Goal: Transaction & Acquisition: Purchase product/service

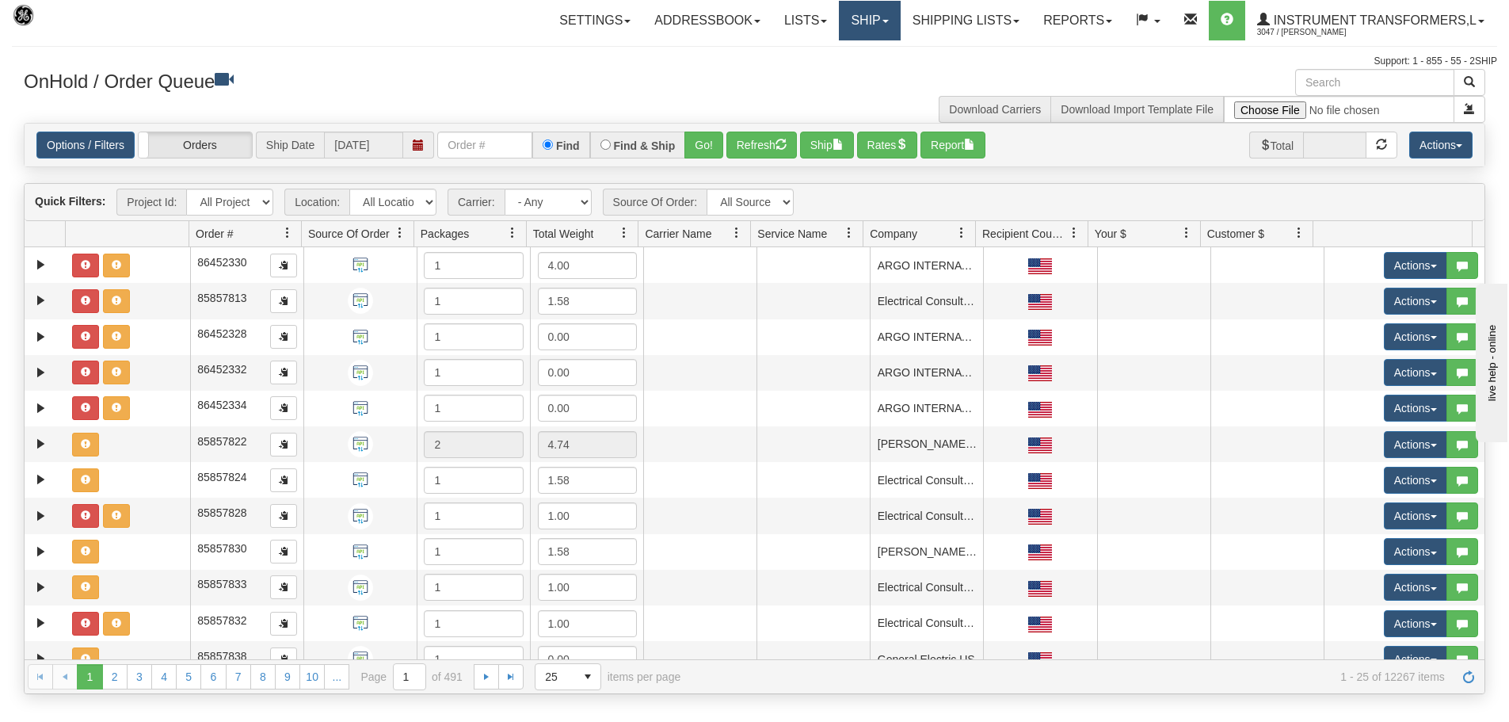
click at [849, 24] on link "Ship" at bounding box center [869, 21] width 61 height 40
click at [813, 52] on span "Ship Screen" at bounding box center [802, 55] width 60 height 13
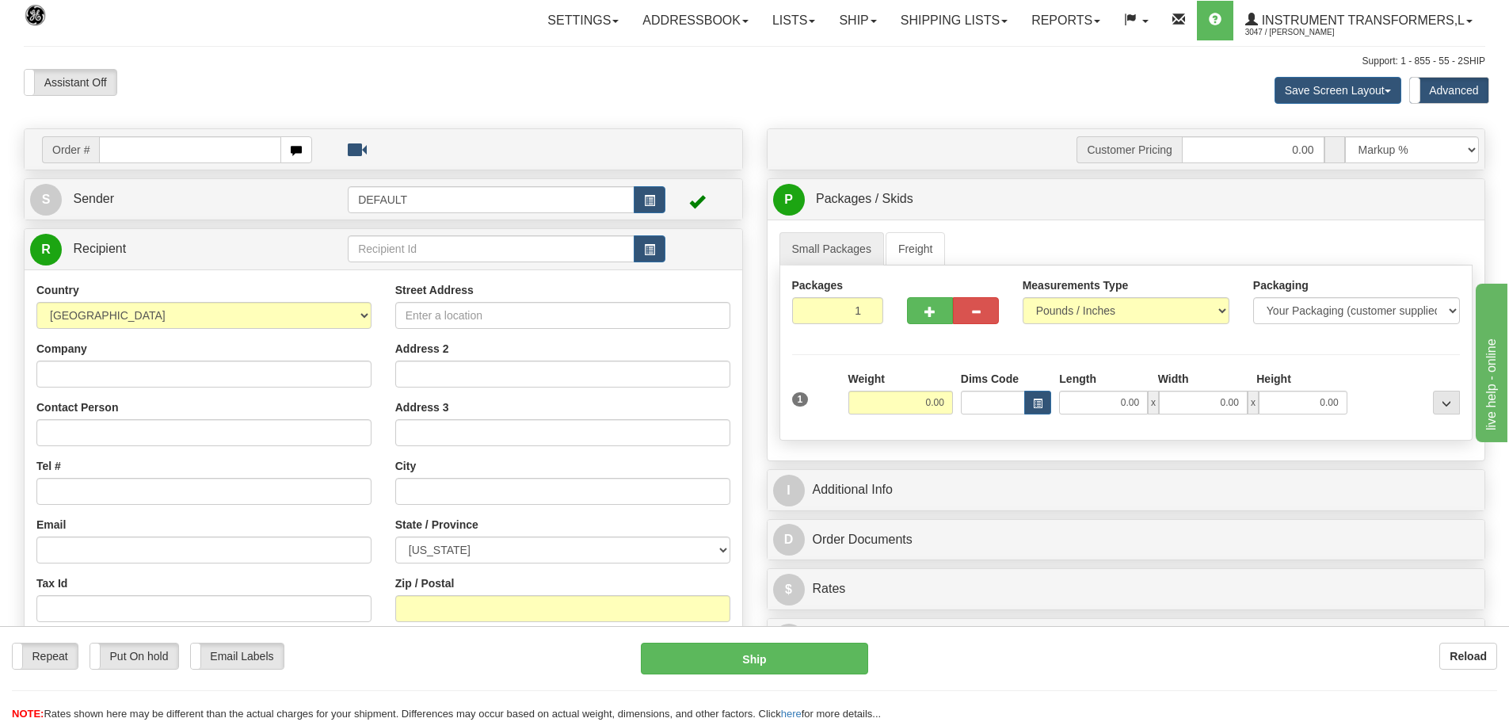
click at [117, 156] on input "text" at bounding box center [190, 149] width 182 height 27
click at [214, 141] on input "text" at bounding box center [190, 149] width 182 height 27
type input "86710432"
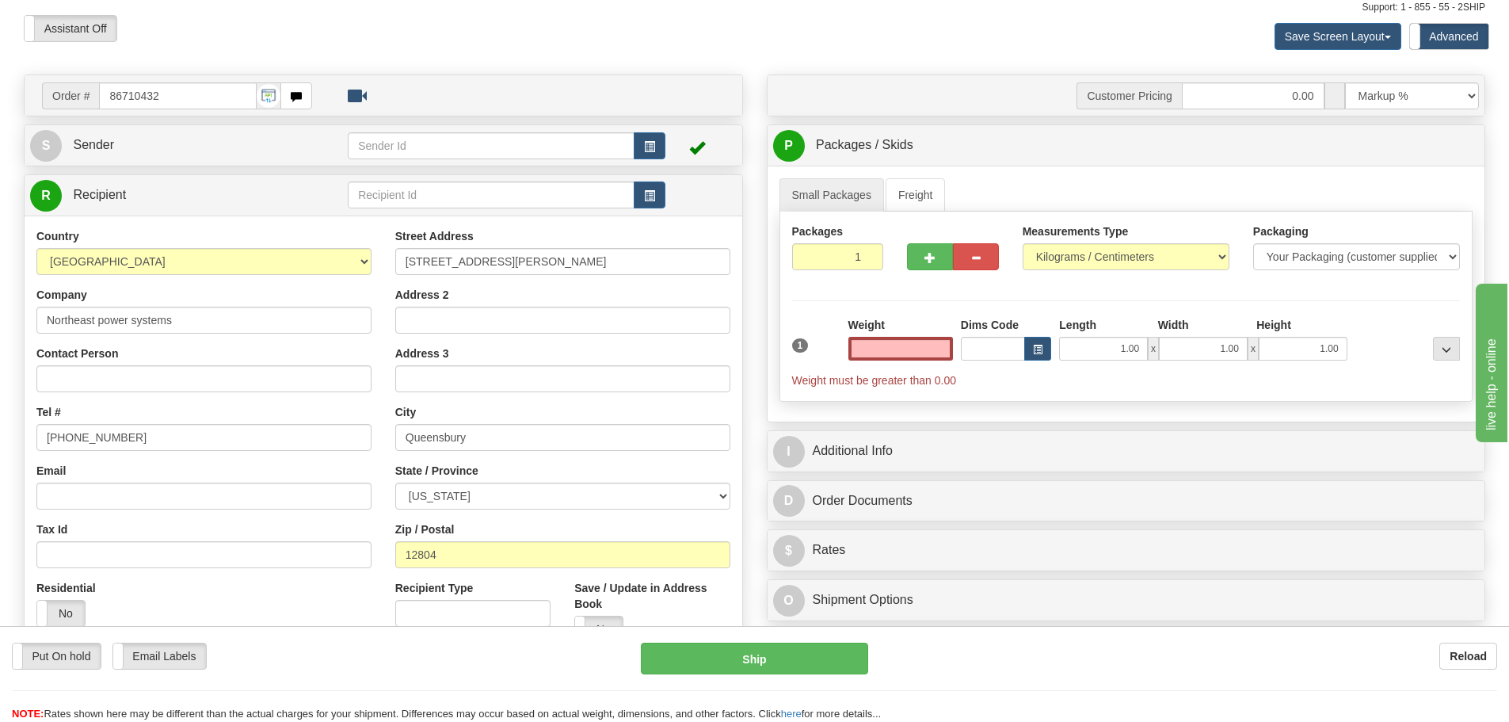
scroll to position [79, 0]
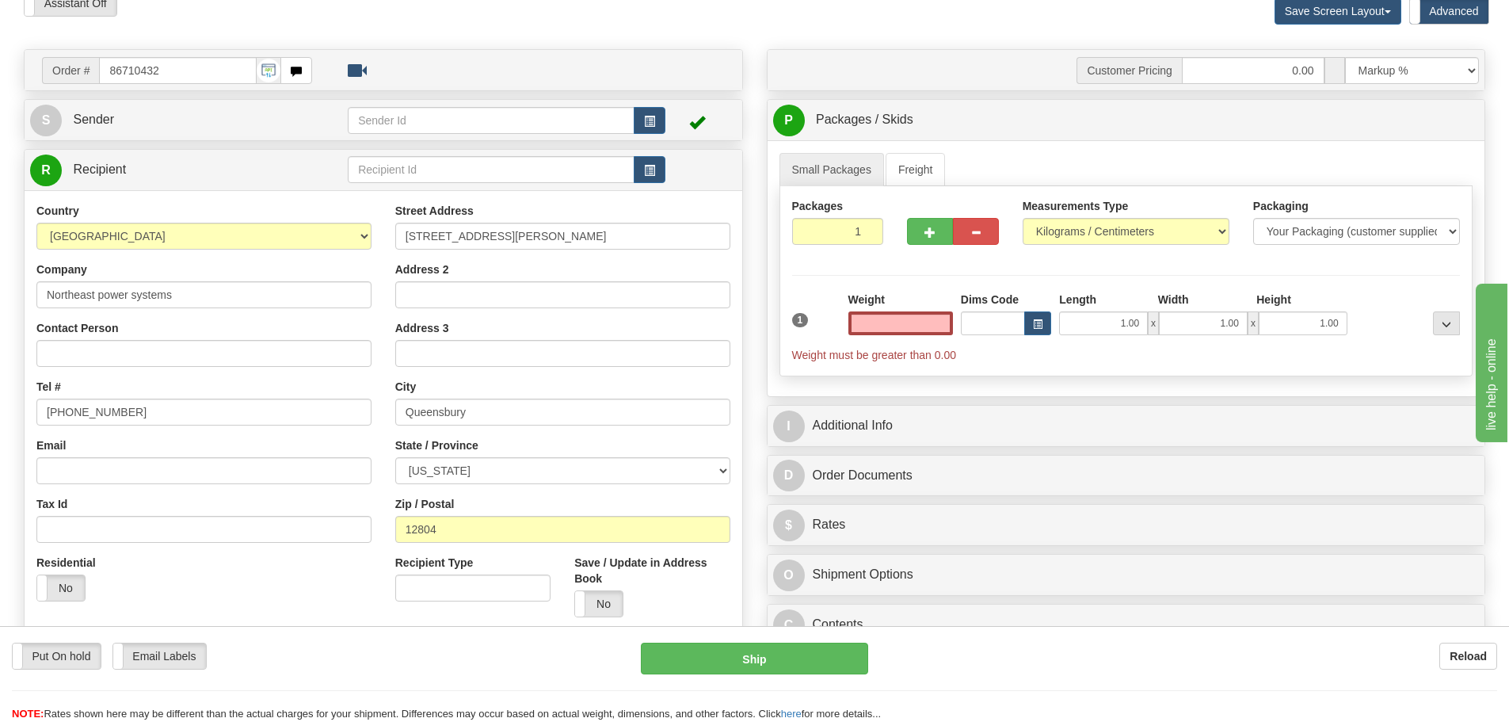
type input "0.00"
click at [924, 177] on link "Freight" at bounding box center [916, 169] width 60 height 33
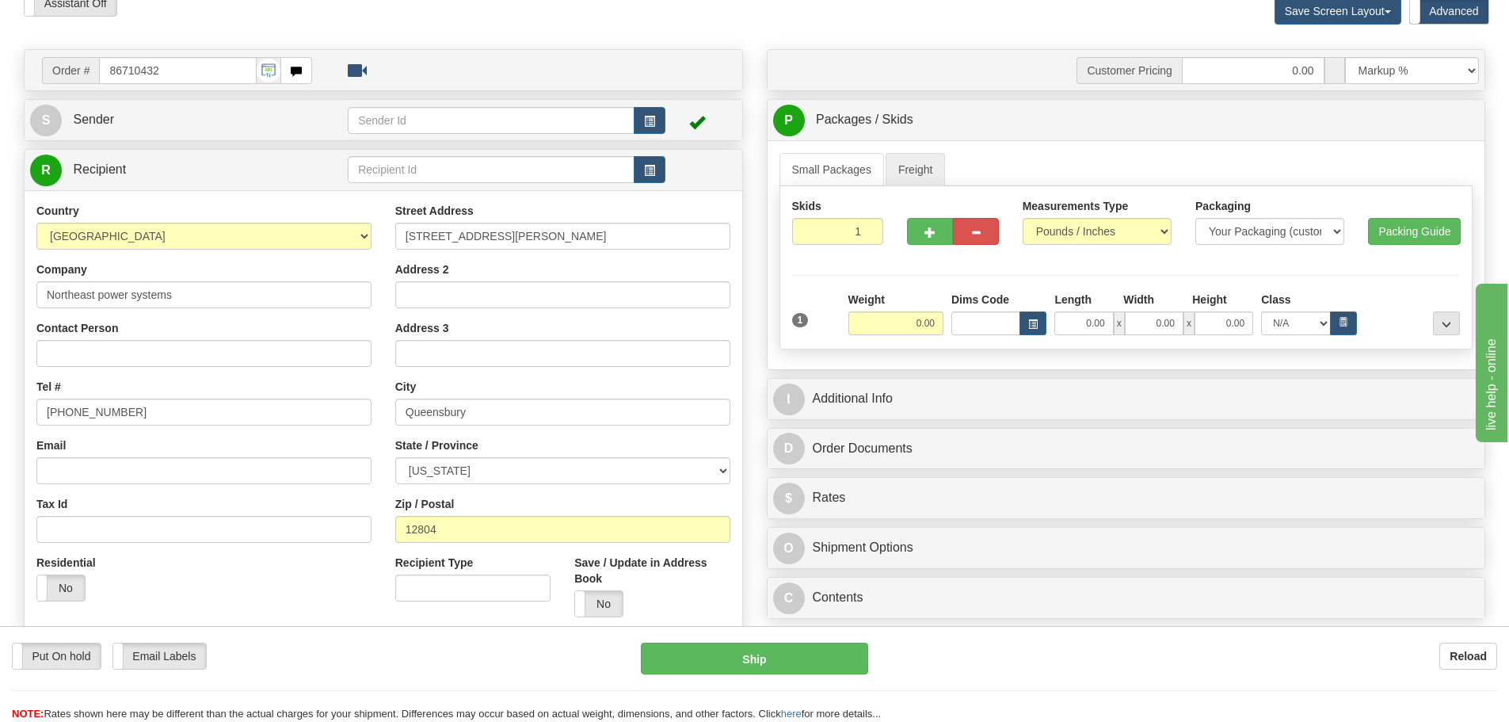
click at [832, 151] on div "Small Packages Freight Packages 1 1 Measurements Type" at bounding box center [1127, 254] width 718 height 229
click at [830, 183] on link "Small Packages" at bounding box center [832, 169] width 105 height 33
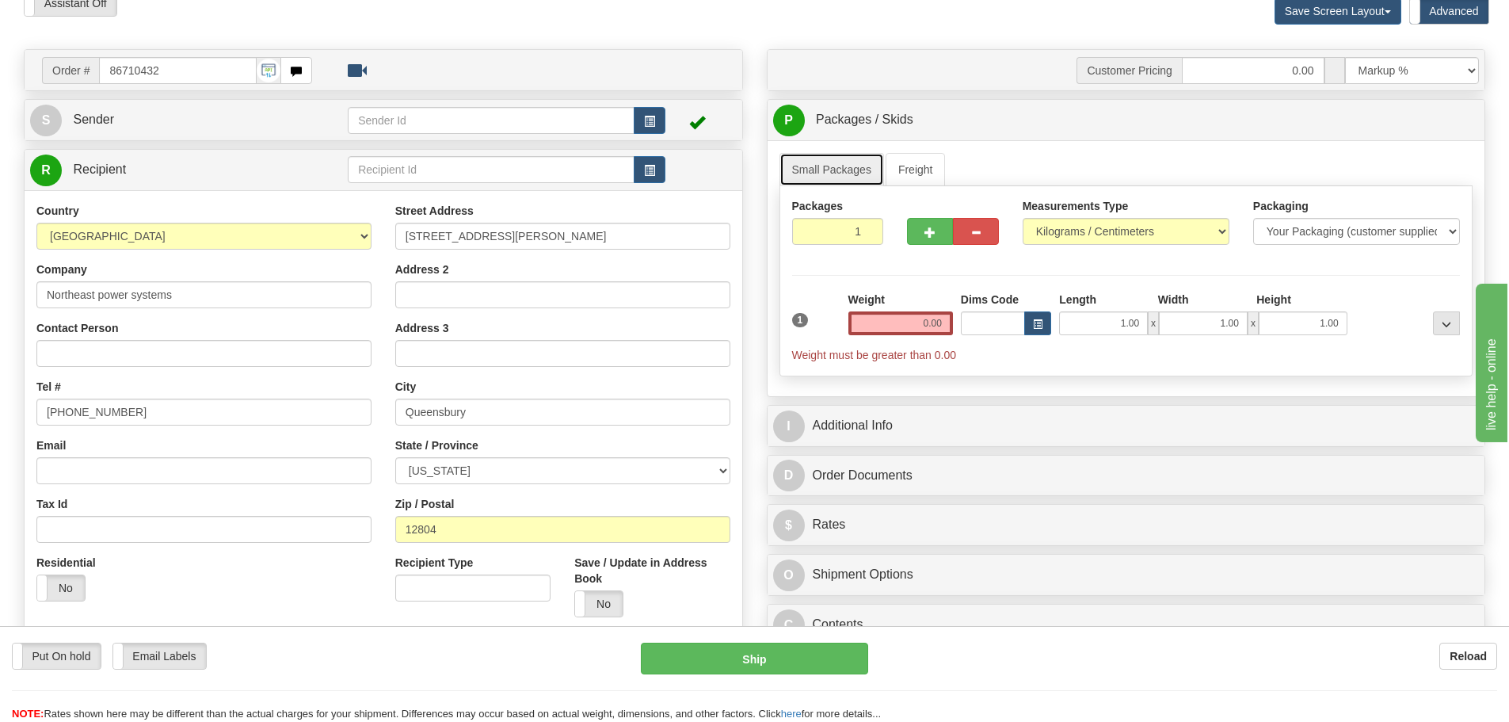
click at [859, 165] on link "Small Packages" at bounding box center [832, 169] width 105 height 33
click at [903, 177] on link "Freight" at bounding box center [916, 169] width 60 height 33
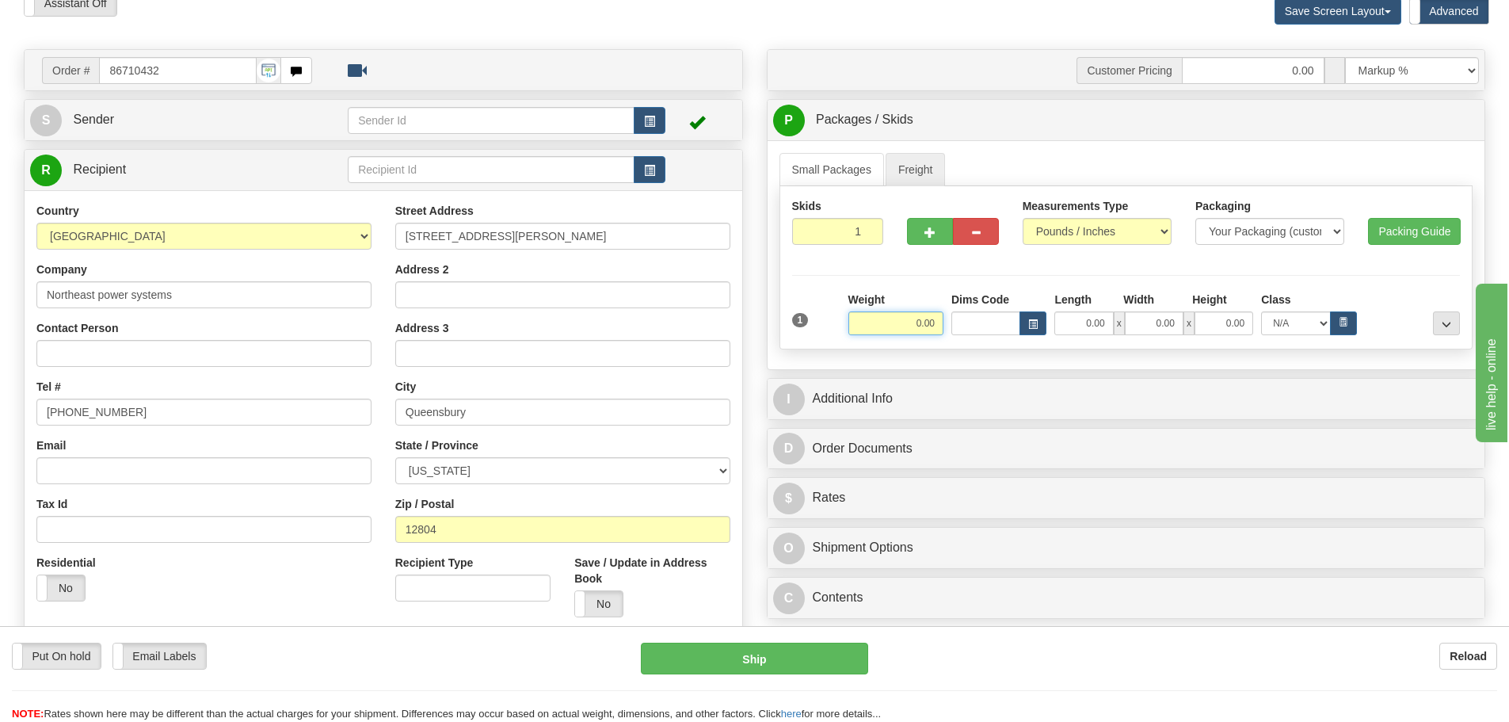
drag, startPoint x: 902, startPoint y: 328, endPoint x: 1047, endPoint y: 328, distance: 145.0
click at [1047, 328] on div "Weight 0.00 Dims Code Length Width" at bounding box center [1154, 314] width 620 height 44
type input "163.00"
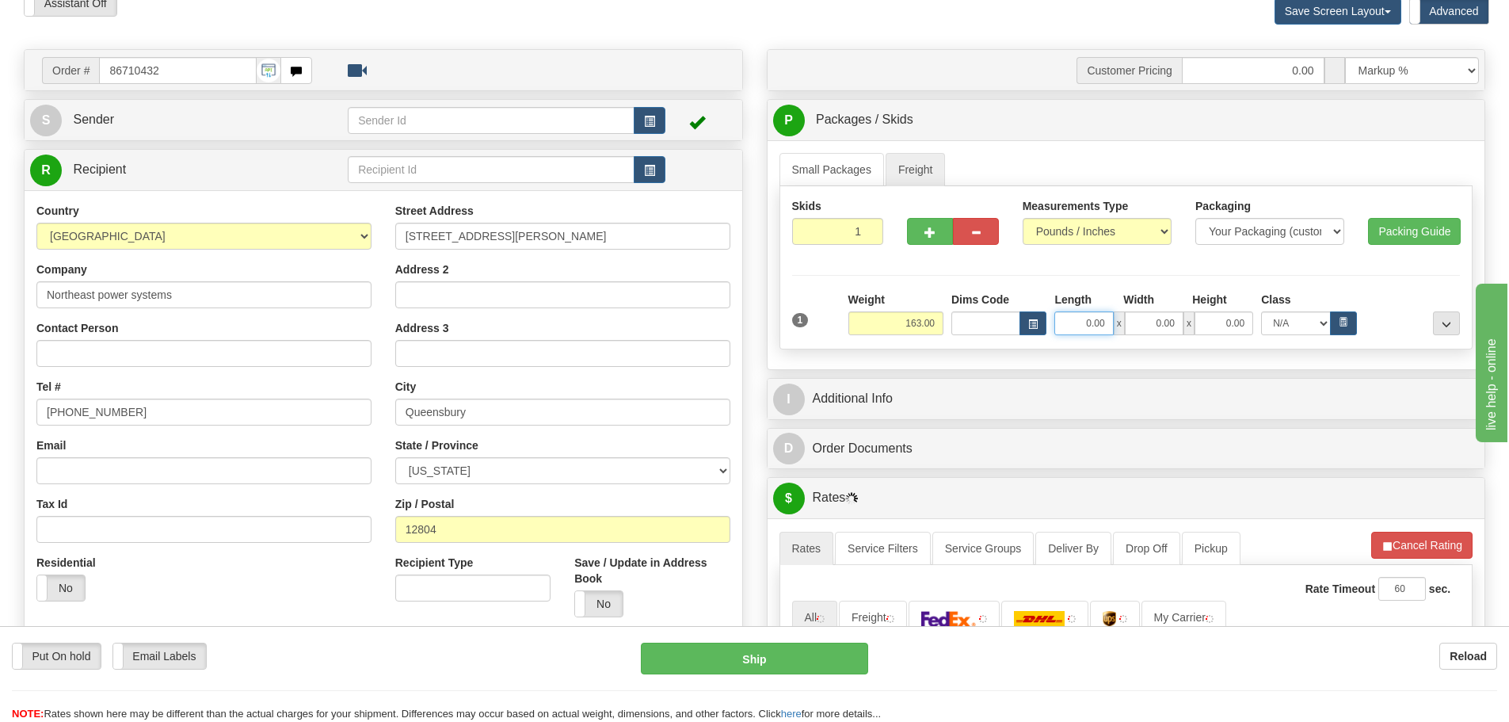
drag, startPoint x: 1066, startPoint y: 329, endPoint x: 1130, endPoint y: 333, distance: 64.3
click at [1130, 333] on div "0.00 x 0.00 x 0.00" at bounding box center [1153, 323] width 199 height 24
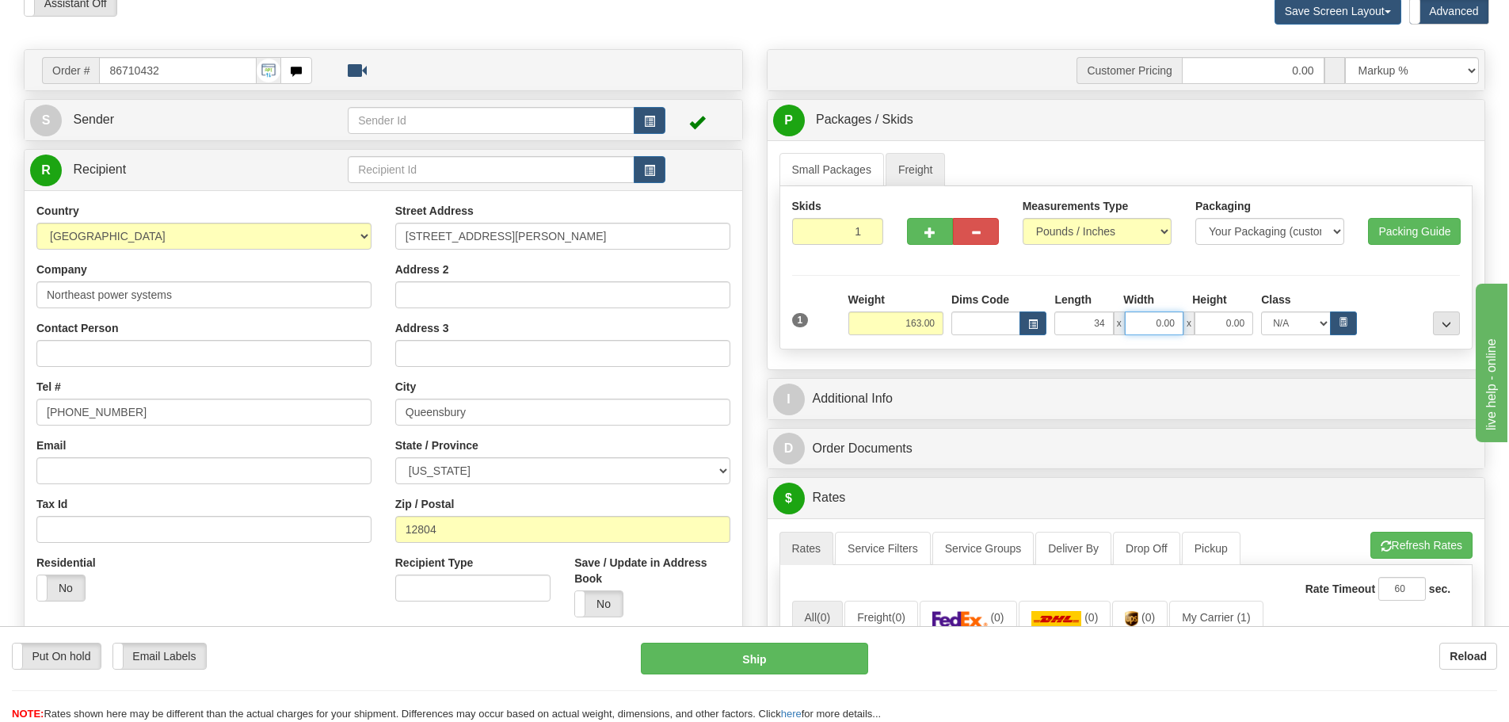
type input "34.00"
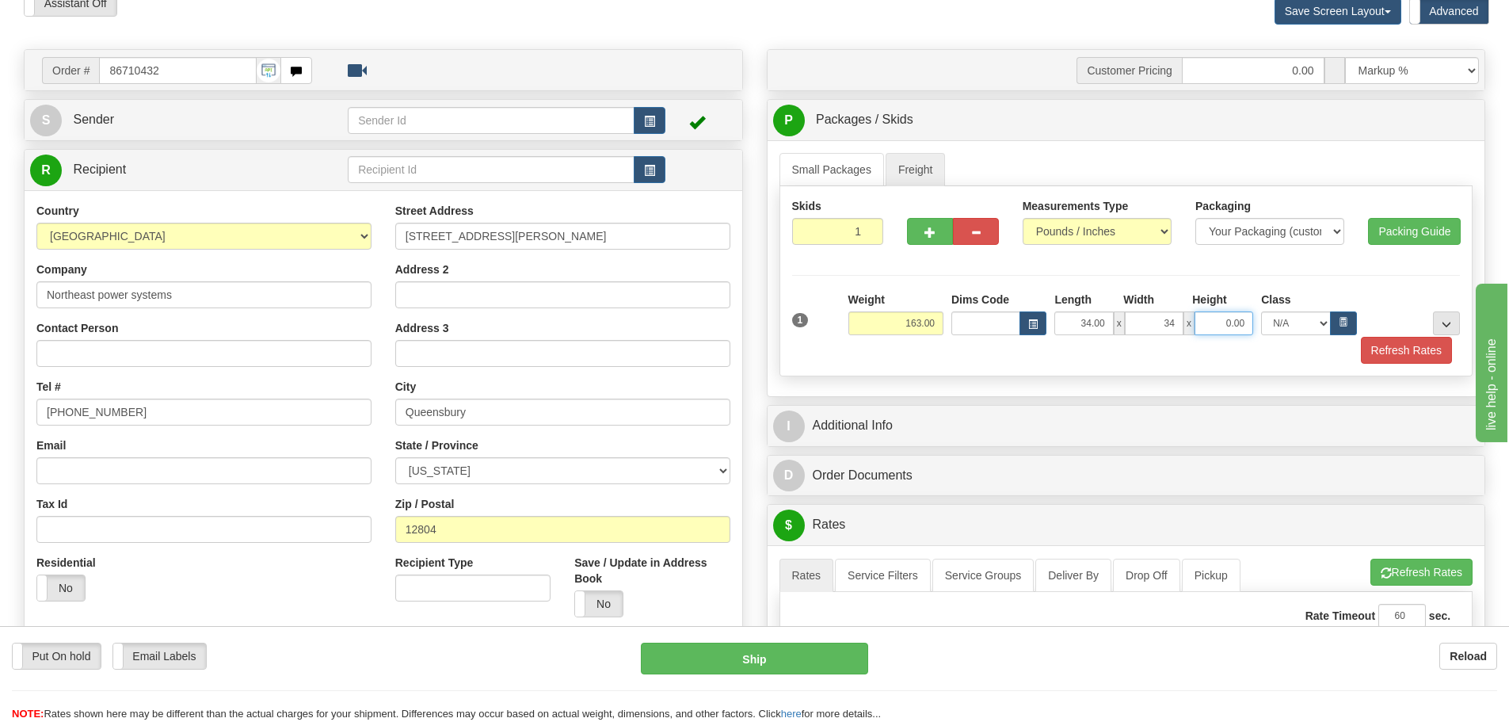
type input "34.00"
type input "38.00"
click at [1039, 361] on div "Refresh Rates" at bounding box center [1126, 350] width 677 height 27
click at [1407, 345] on button "Refresh Rates" at bounding box center [1406, 350] width 91 height 27
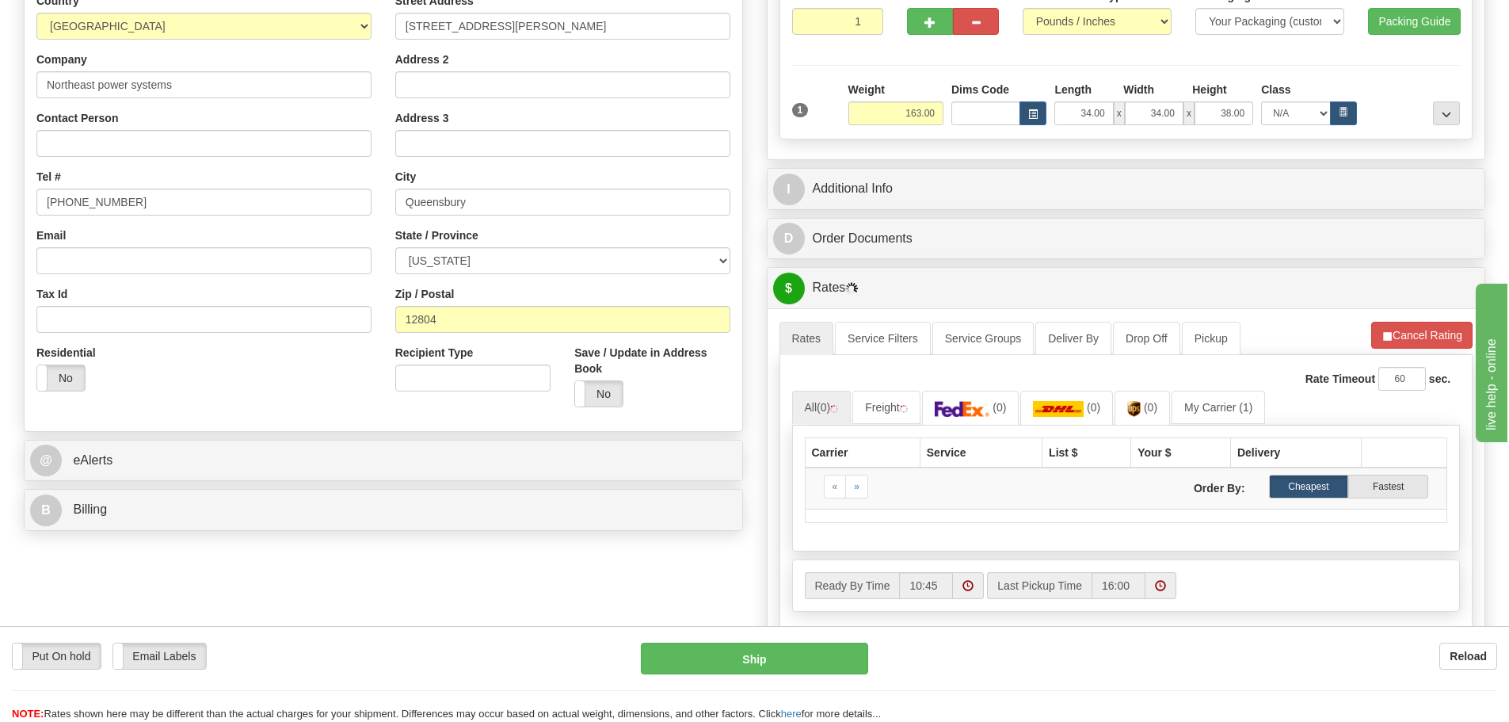
scroll to position [317, 0]
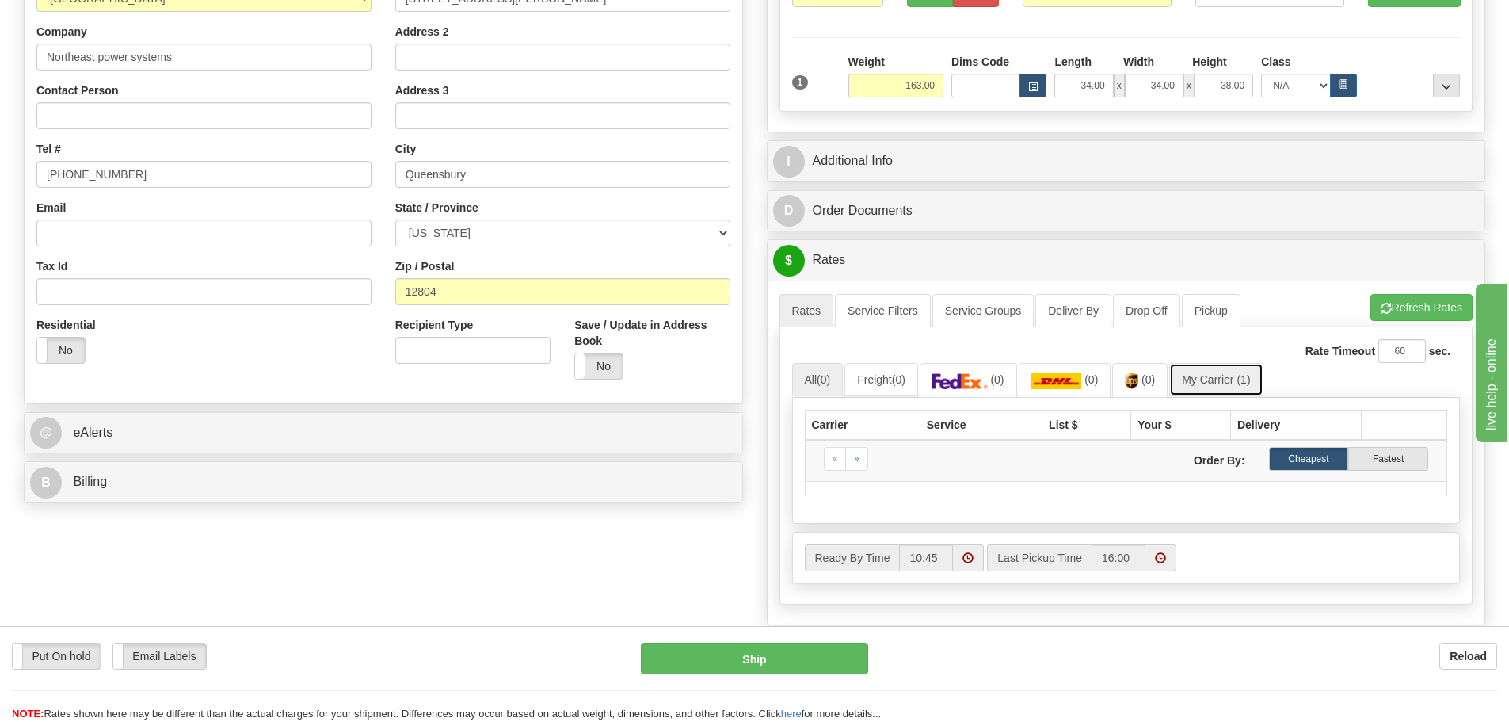
click at [1208, 387] on link "My Carrier (1)" at bounding box center [1215, 379] width 93 height 33
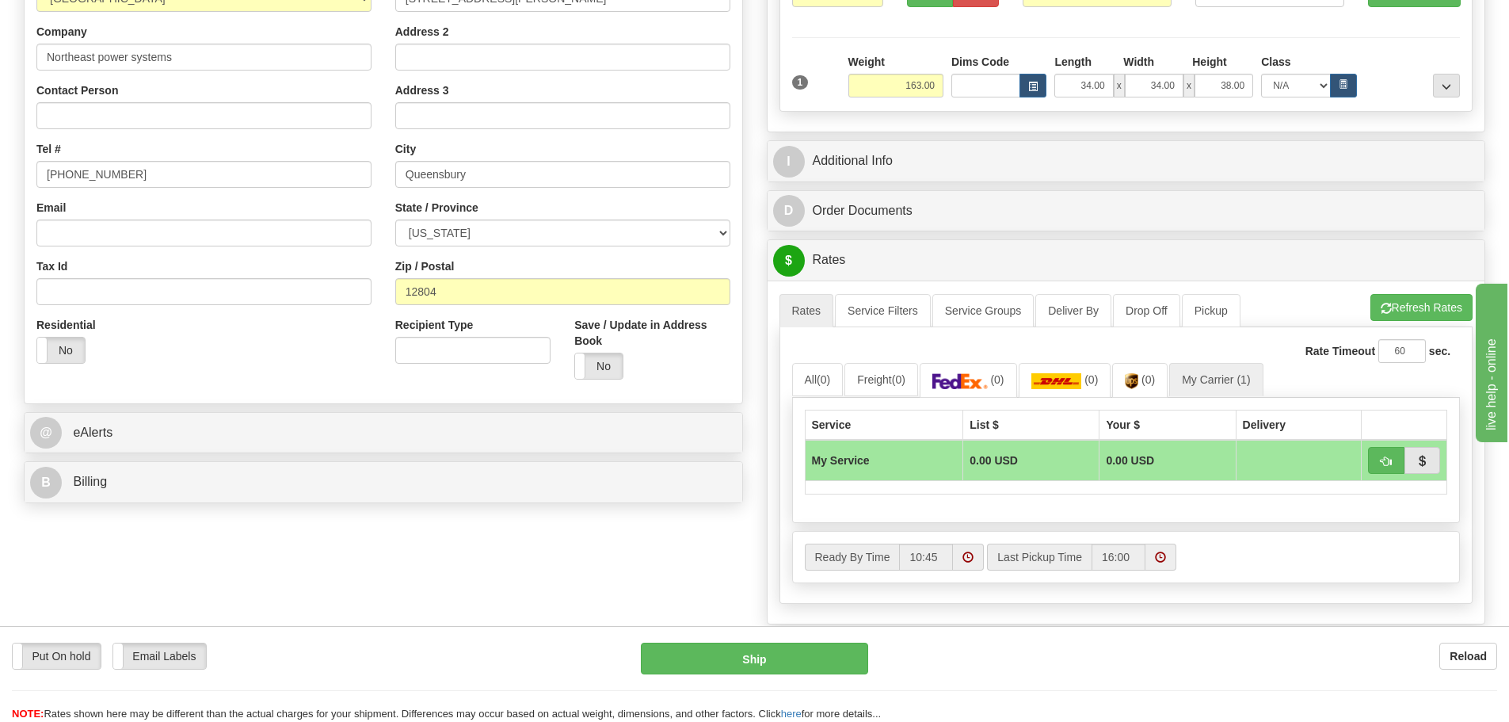
click at [1001, 493] on td at bounding box center [1126, 486] width 642 height 13
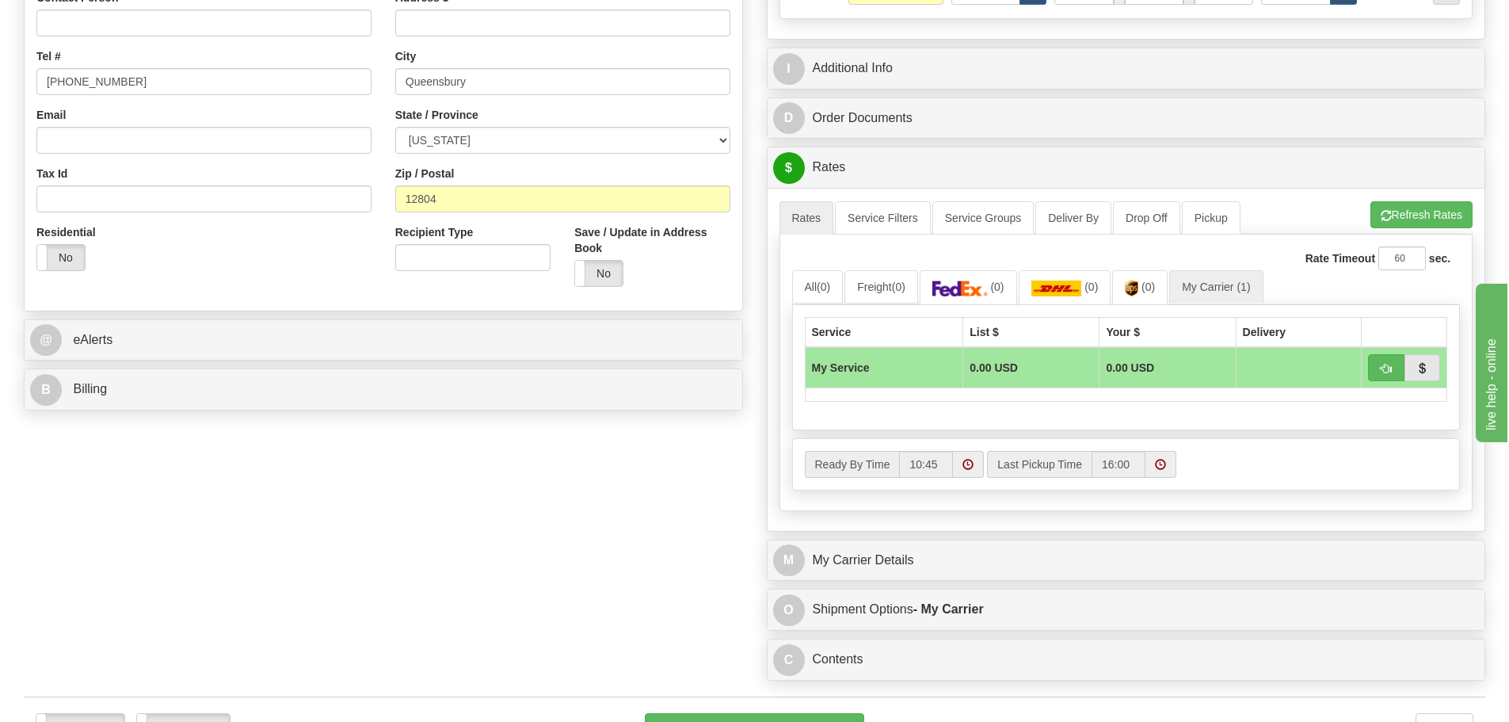
scroll to position [713, 0]
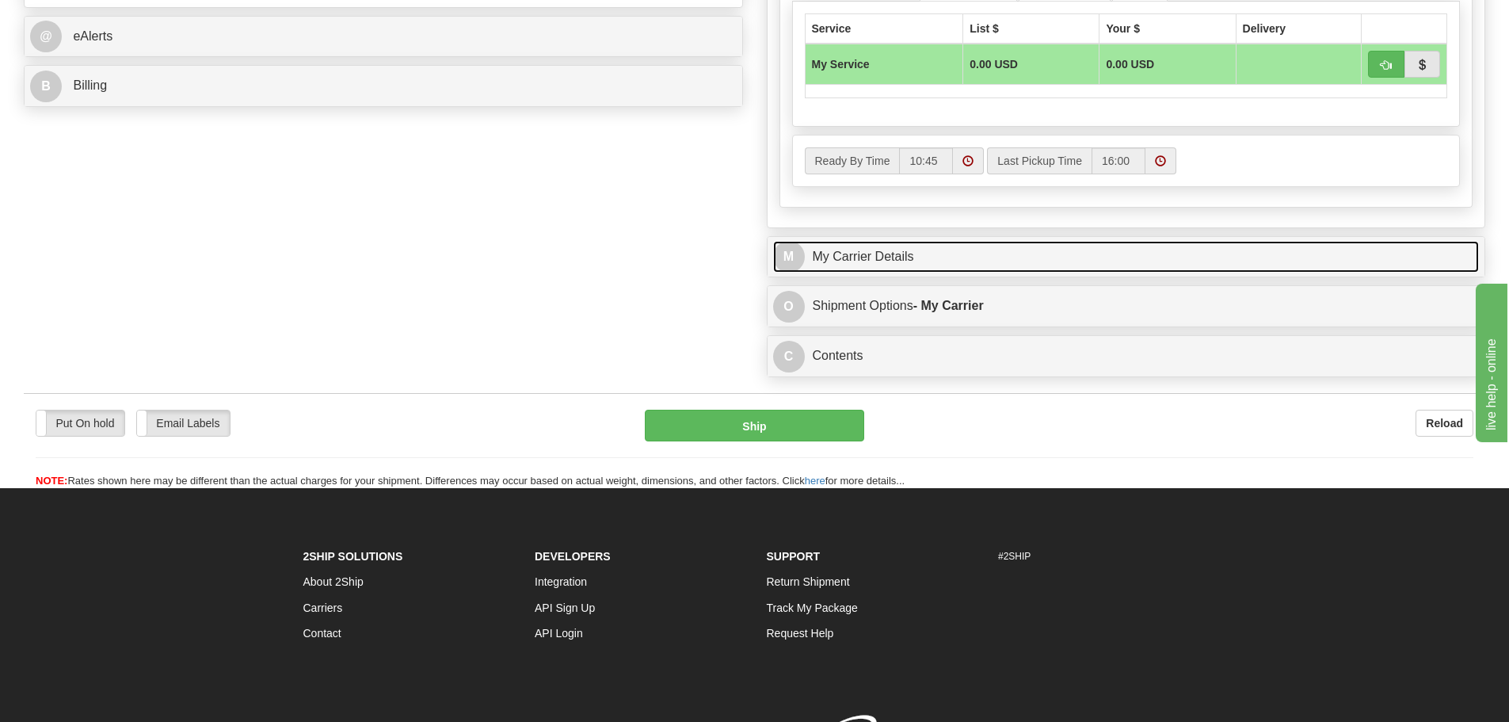
click at [917, 269] on link "M My Carrier Details" at bounding box center [1126, 257] width 707 height 32
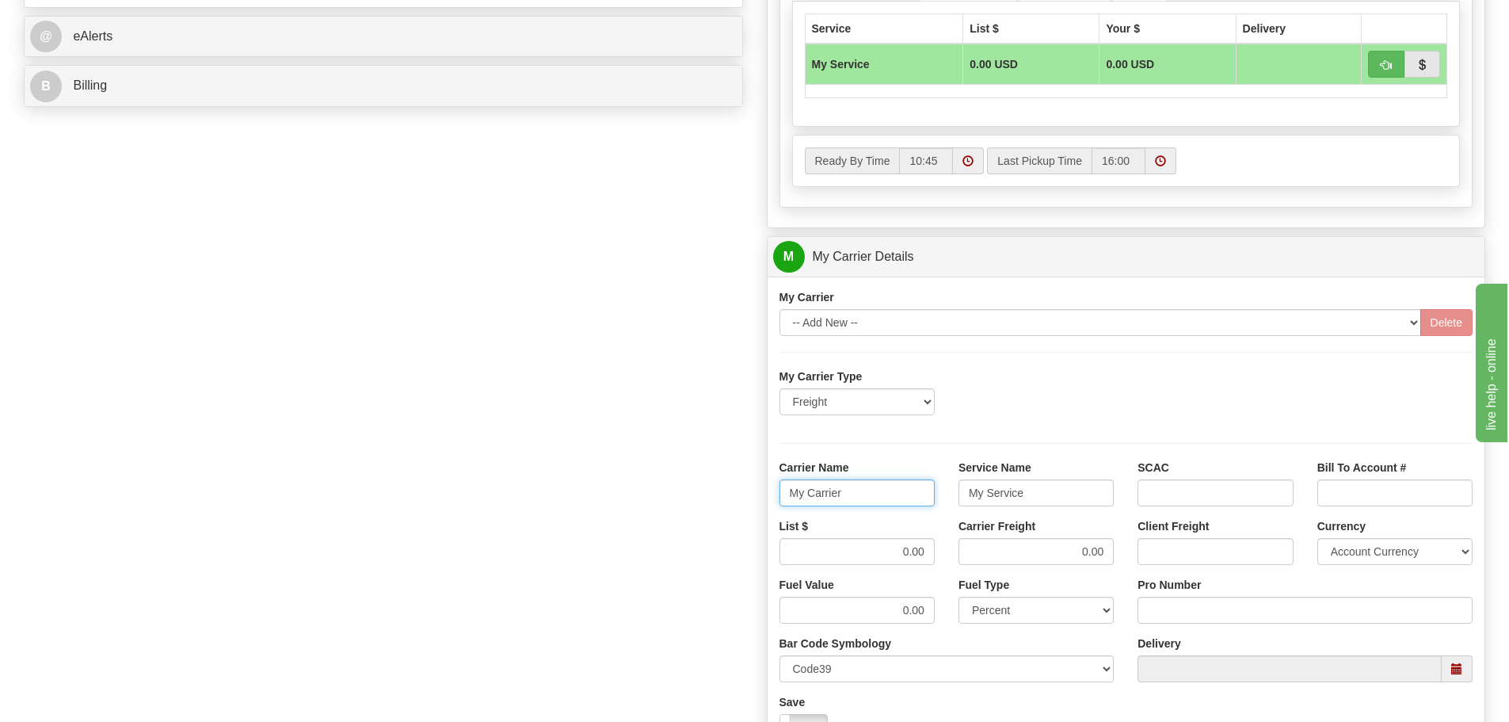
drag, startPoint x: 794, startPoint y: 489, endPoint x: 481, endPoint y: 486, distance: 312.9
click at [481, 486] on div "Order # 86710432 S Sender" at bounding box center [754, 173] width 1485 height 1517
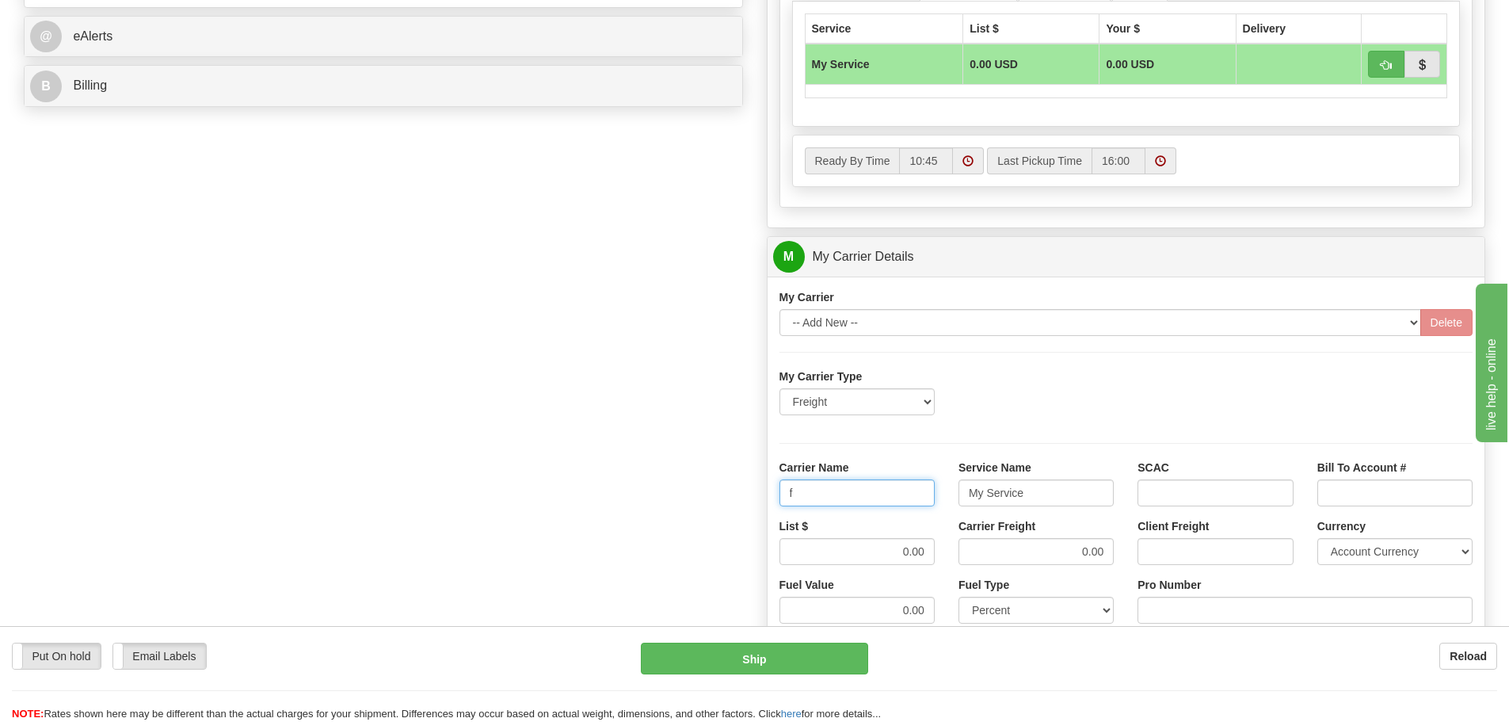
type input "Fedex Freight Priority"
drag, startPoint x: 1039, startPoint y: 494, endPoint x: 746, endPoint y: 490, distance: 293.2
click at [746, 490] on div "Order # 86710432 S Sender" at bounding box center [754, 173] width 1485 height 1517
type input "LTL"
drag, startPoint x: 882, startPoint y: 559, endPoint x: 976, endPoint y: 547, distance: 95.0
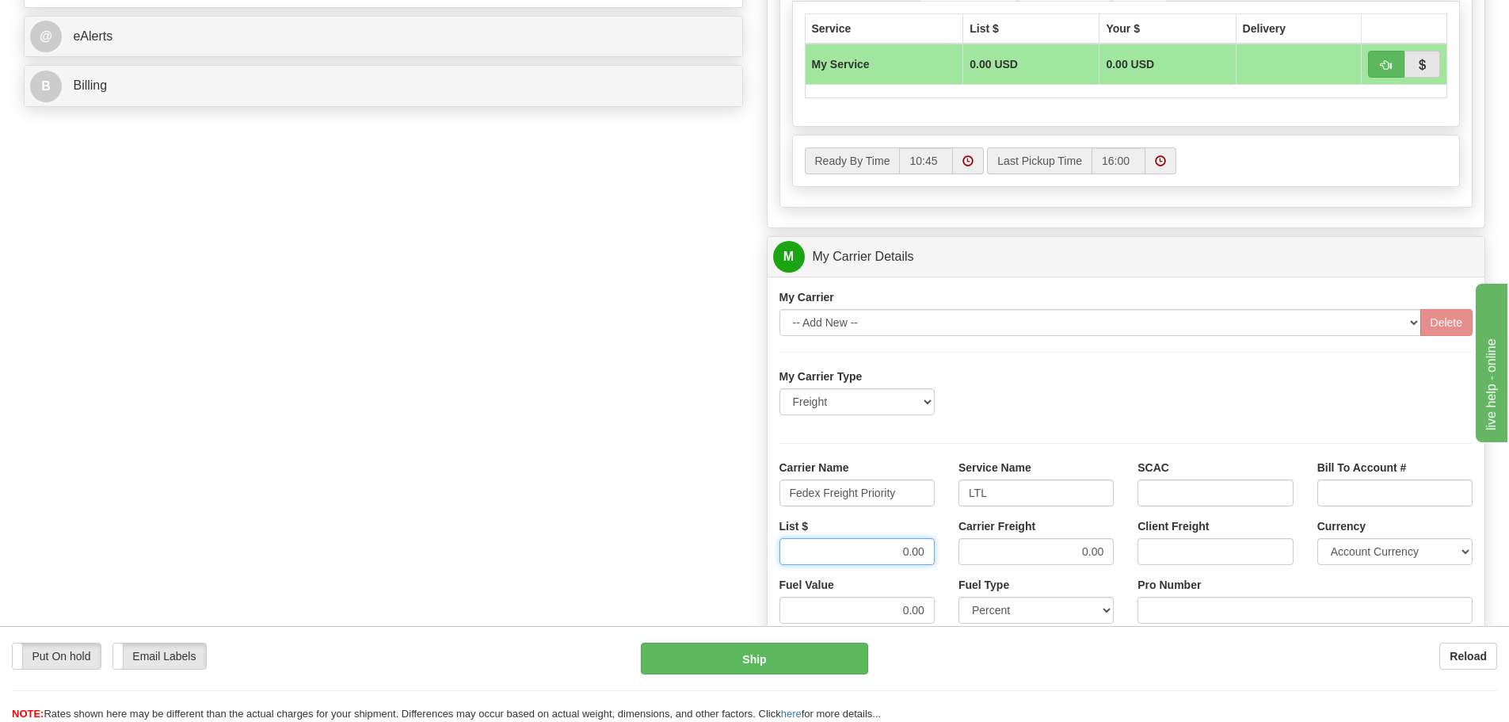
click at [976, 547] on div "List $ 0.00 Carrier Freight 0.00 Client Freight Currency Account Currency ARN A…" at bounding box center [1127, 547] width 718 height 59
type input "373"
click at [673, 323] on div "Order # 86710432 S Sender" at bounding box center [754, 173] width 1485 height 1517
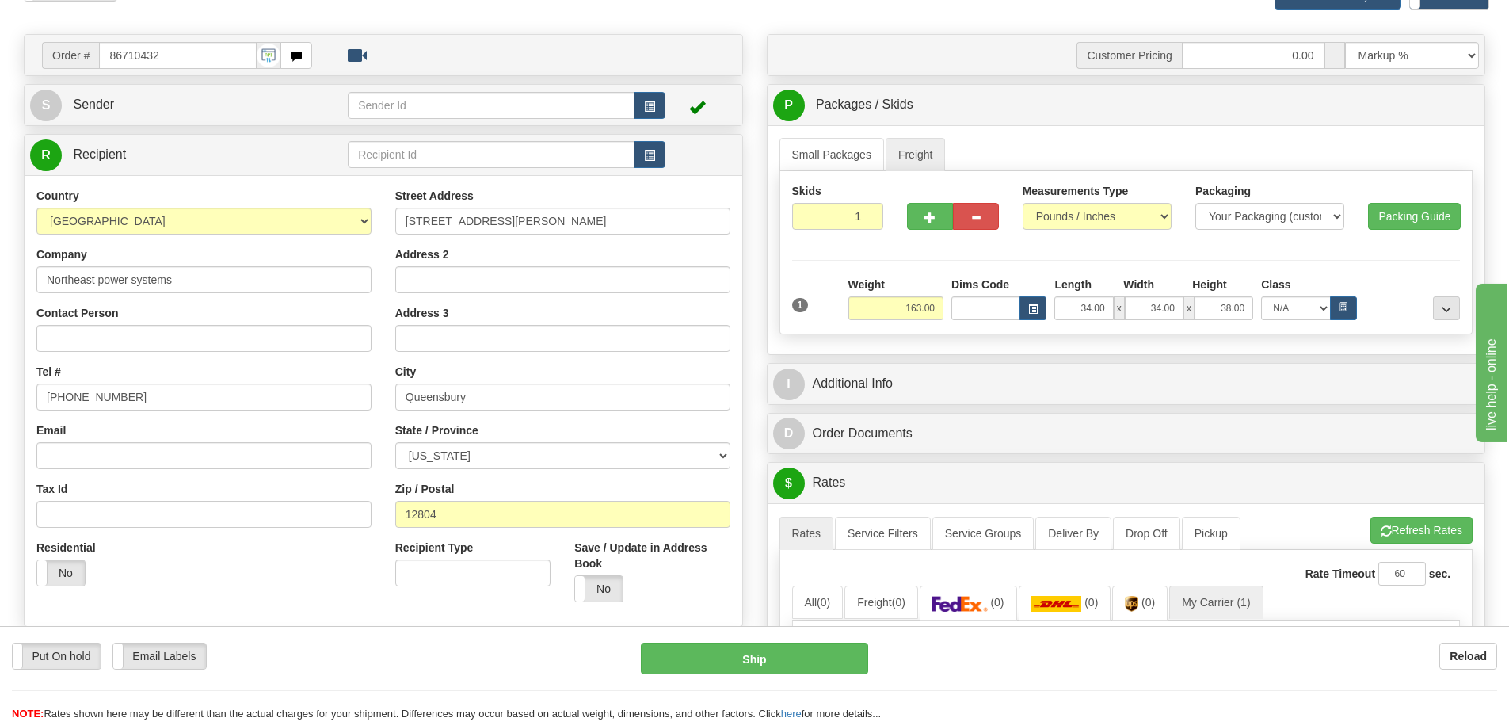
scroll to position [79, 0]
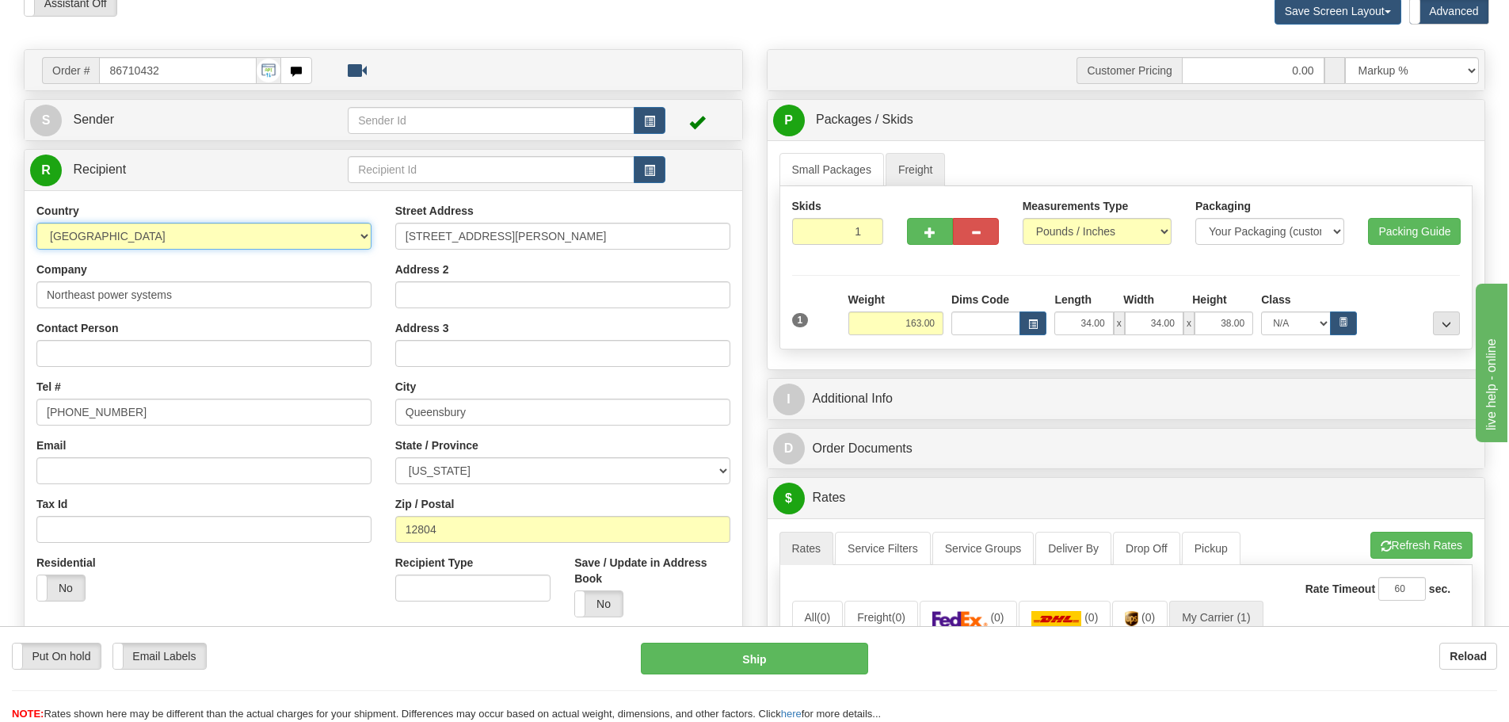
drag, startPoint x: 189, startPoint y: 233, endPoint x: 189, endPoint y: 246, distance: 13.5
click at [189, 233] on select "[GEOGRAPHIC_DATA] [GEOGRAPHIC_DATA] [GEOGRAPHIC_DATA] [GEOGRAPHIC_DATA] [US_STA…" at bounding box center [203, 236] width 335 height 27
click at [586, 268] on div "Address 2" at bounding box center [562, 284] width 335 height 47
drag, startPoint x: 298, startPoint y: 307, endPoint x: 0, endPoint y: 305, distance: 297.9
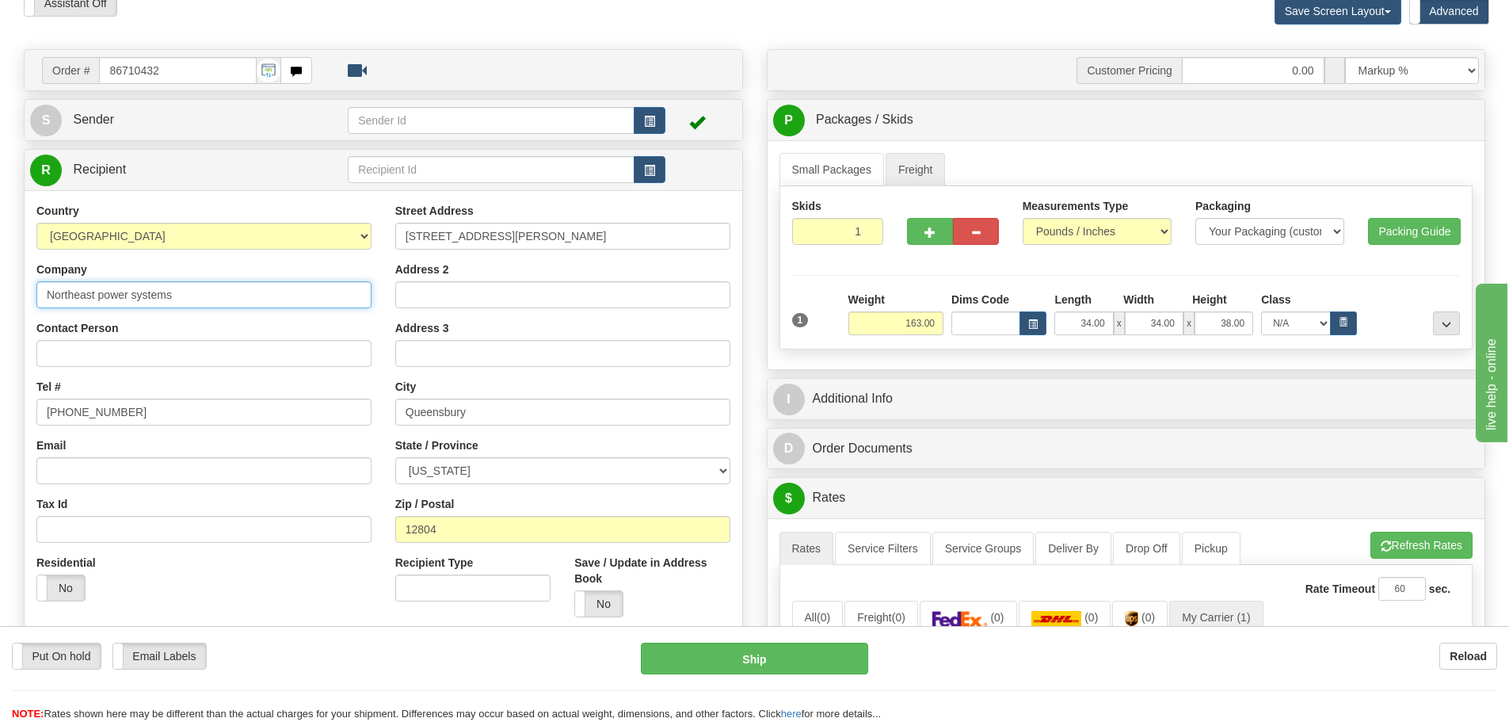
paste input "DVM Manufacturing. LLC"
type input "DVM Manufacturing. LLC"
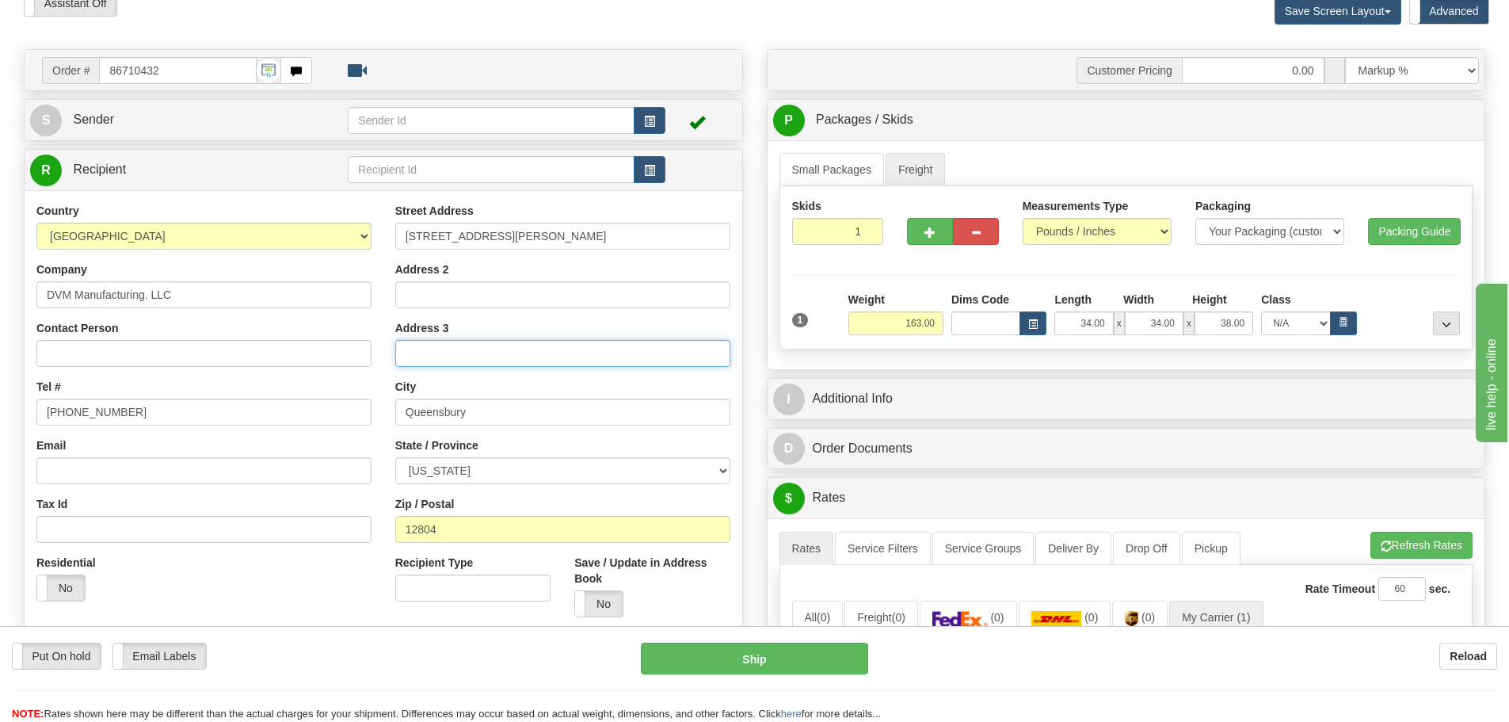
click at [594, 347] on input "Address 3" at bounding box center [562, 353] width 335 height 27
paste input "D24263211B"
type input "D24263211B"
drag, startPoint x: 532, startPoint y: 244, endPoint x: 359, endPoint y: 234, distance: 173.0
click at [359, 234] on div "Country [GEOGRAPHIC_DATA] [GEOGRAPHIC_DATA] [GEOGRAPHIC_DATA] [GEOGRAPHIC_DATA]…" at bounding box center [384, 416] width 718 height 426
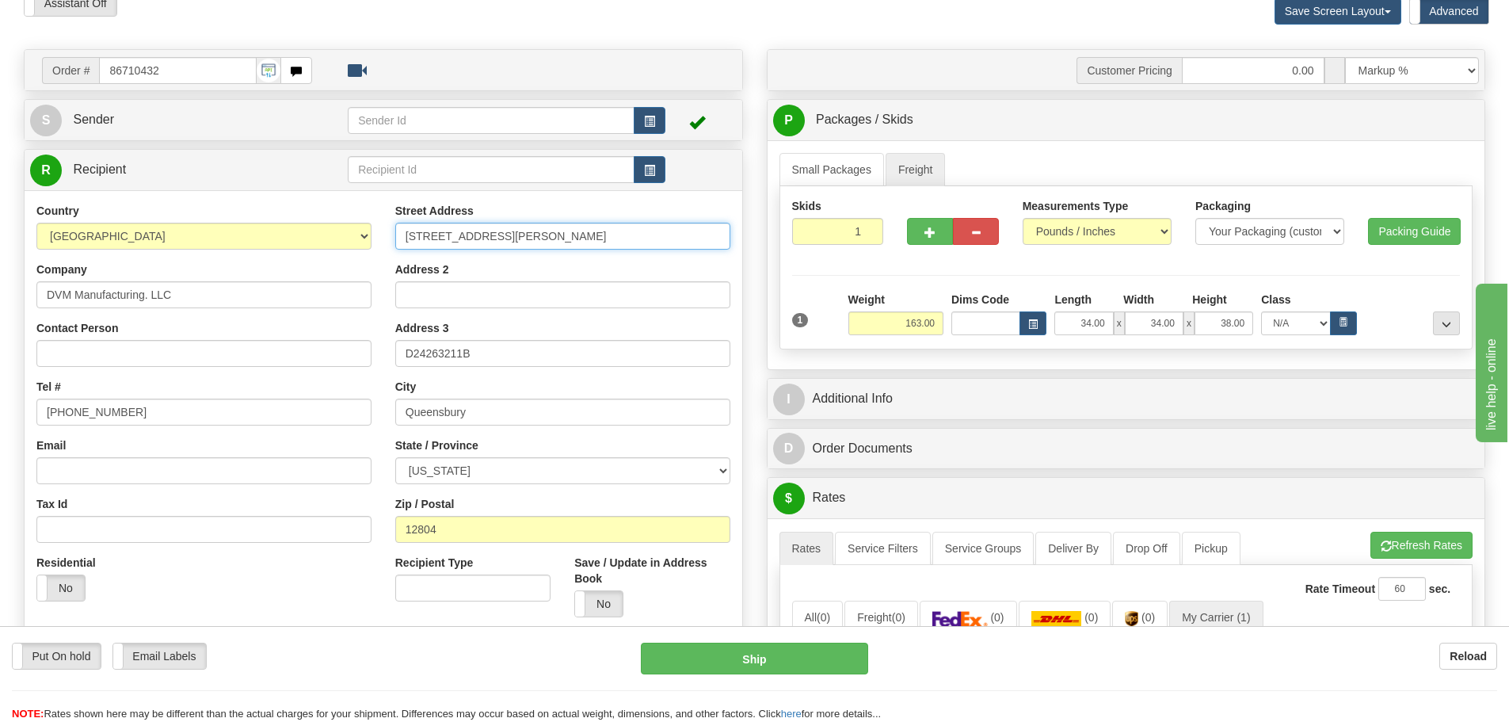
paste input "[STREET_ADDRESS][PERSON_NAME]"
type input "[STREET_ADDRESS][PERSON_NAME]"
click at [658, 298] on input "Address 2" at bounding box center [562, 294] width 335 height 27
paste input "Building 5"
type input "Building 5"
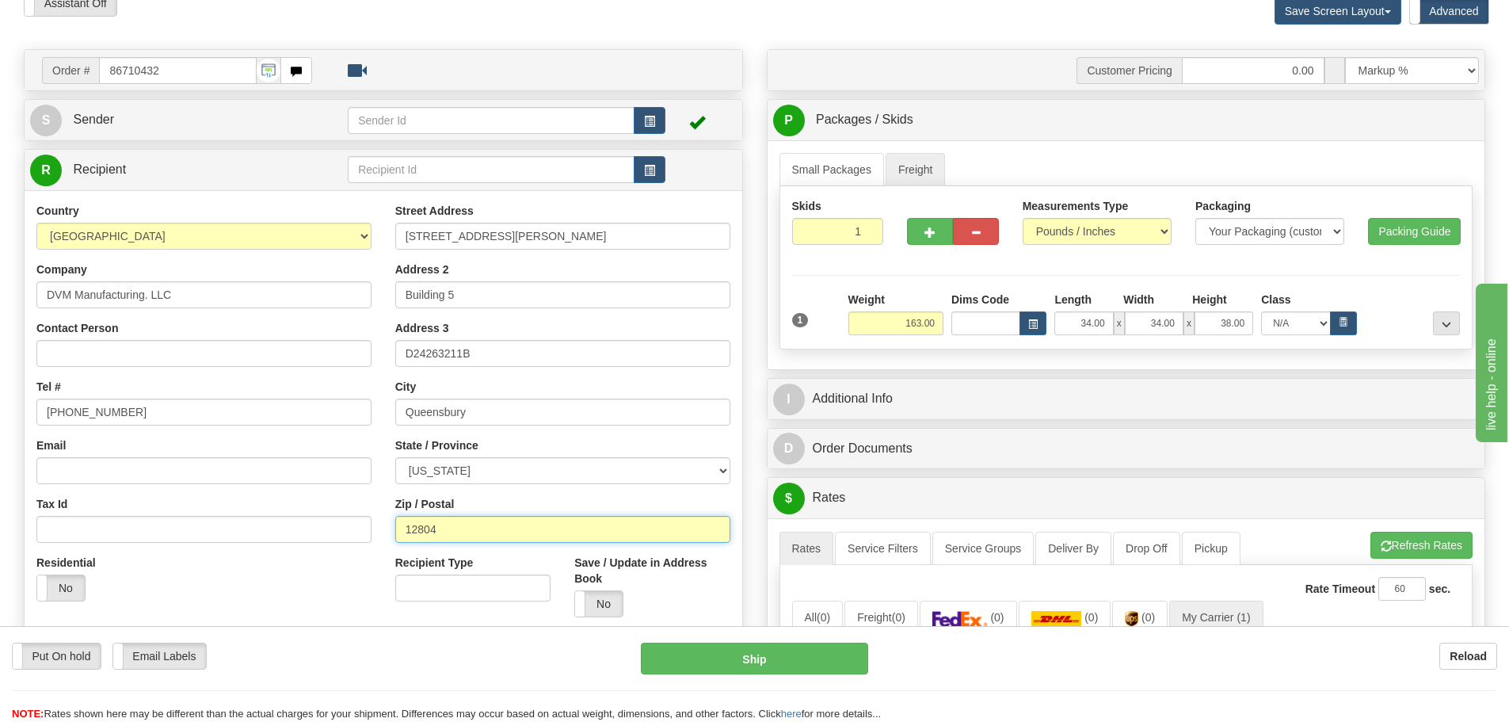
drag, startPoint x: 498, startPoint y: 523, endPoint x: 341, endPoint y: 552, distance: 158.8
click at [341, 552] on div "Country [GEOGRAPHIC_DATA] [GEOGRAPHIC_DATA] [GEOGRAPHIC_DATA] [GEOGRAPHIC_DATA]…" at bounding box center [384, 416] width 718 height 426
paste input "9380"
type input "19380"
click at [343, 556] on div "Residential Yes No" at bounding box center [204, 584] width 359 height 59
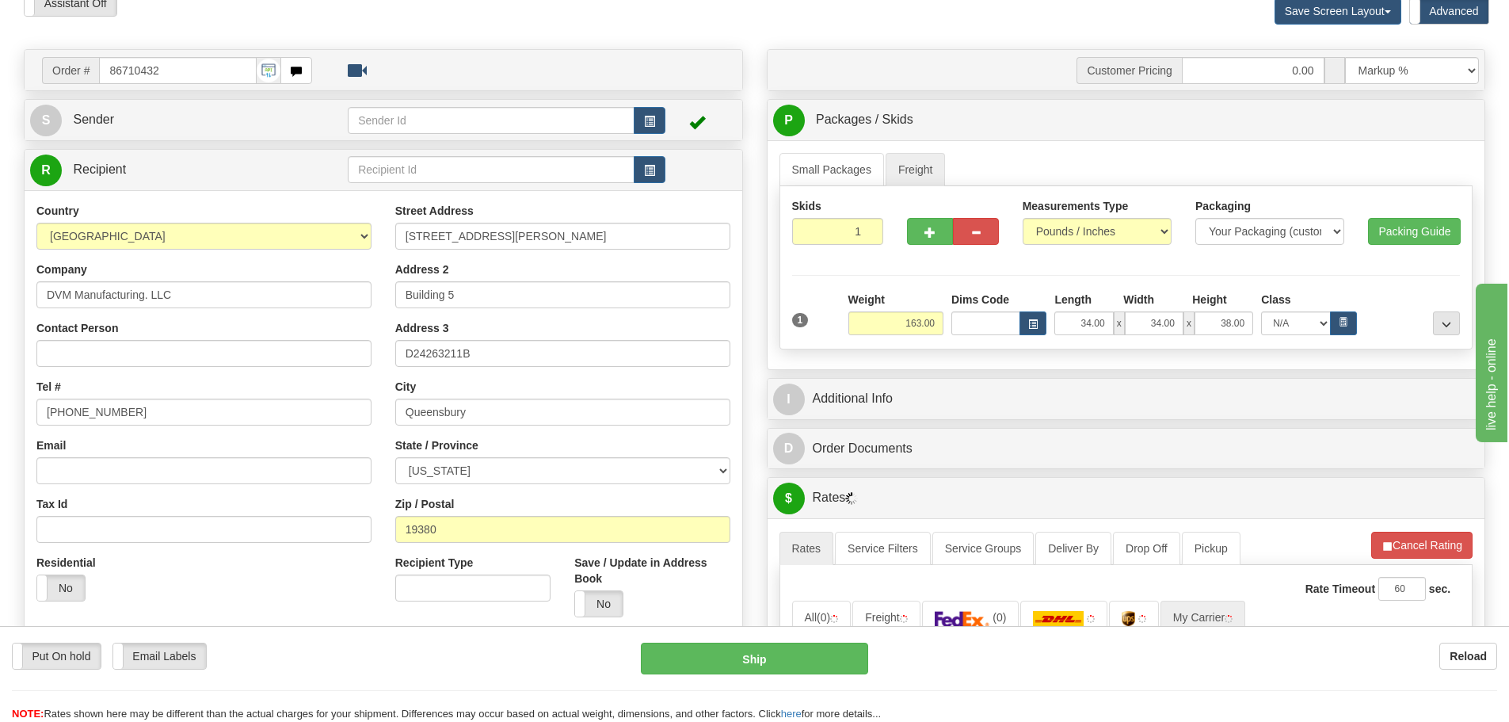
click at [578, 444] on div "State / Province [US_STATE] [US_STATE] [US_STATE] [US_STATE] Armed Forces Ameri…" at bounding box center [562, 460] width 335 height 47
click at [474, 410] on input "Queensbury" at bounding box center [562, 411] width 335 height 27
drag, startPoint x: 521, startPoint y: 410, endPoint x: 402, endPoint y: 410, distance: 118.8
click at [402, 410] on input "Queensbury" at bounding box center [562, 411] width 335 height 27
paste input "[GEOGRAPHIC_DATA][PERSON_NAME]"
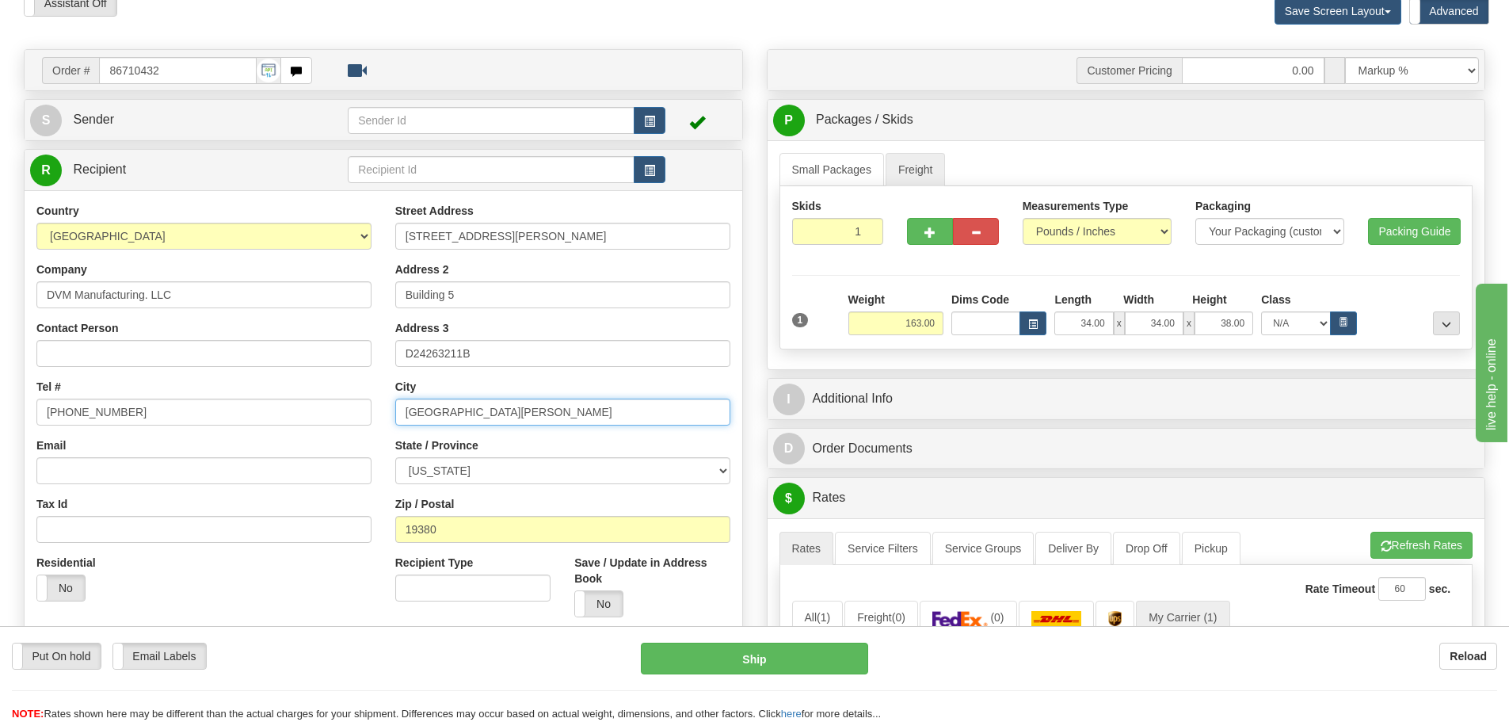
type input "[GEOGRAPHIC_DATA][PERSON_NAME]"
click at [522, 462] on select "[US_STATE] [US_STATE] [US_STATE] [US_STATE] Armed Forces America Armed Forces E…" at bounding box center [562, 470] width 335 height 27
select select "PA"
click at [395, 457] on select "[US_STATE] [US_STATE] [US_STATE] [US_STATE] Armed Forces America Armed Forces E…" at bounding box center [562, 470] width 335 height 27
click at [571, 428] on div "Street Address [STREET_ADDRESS][PERSON_NAME] Address 2 Building 5 Address 3 D24…" at bounding box center [562, 416] width 359 height 426
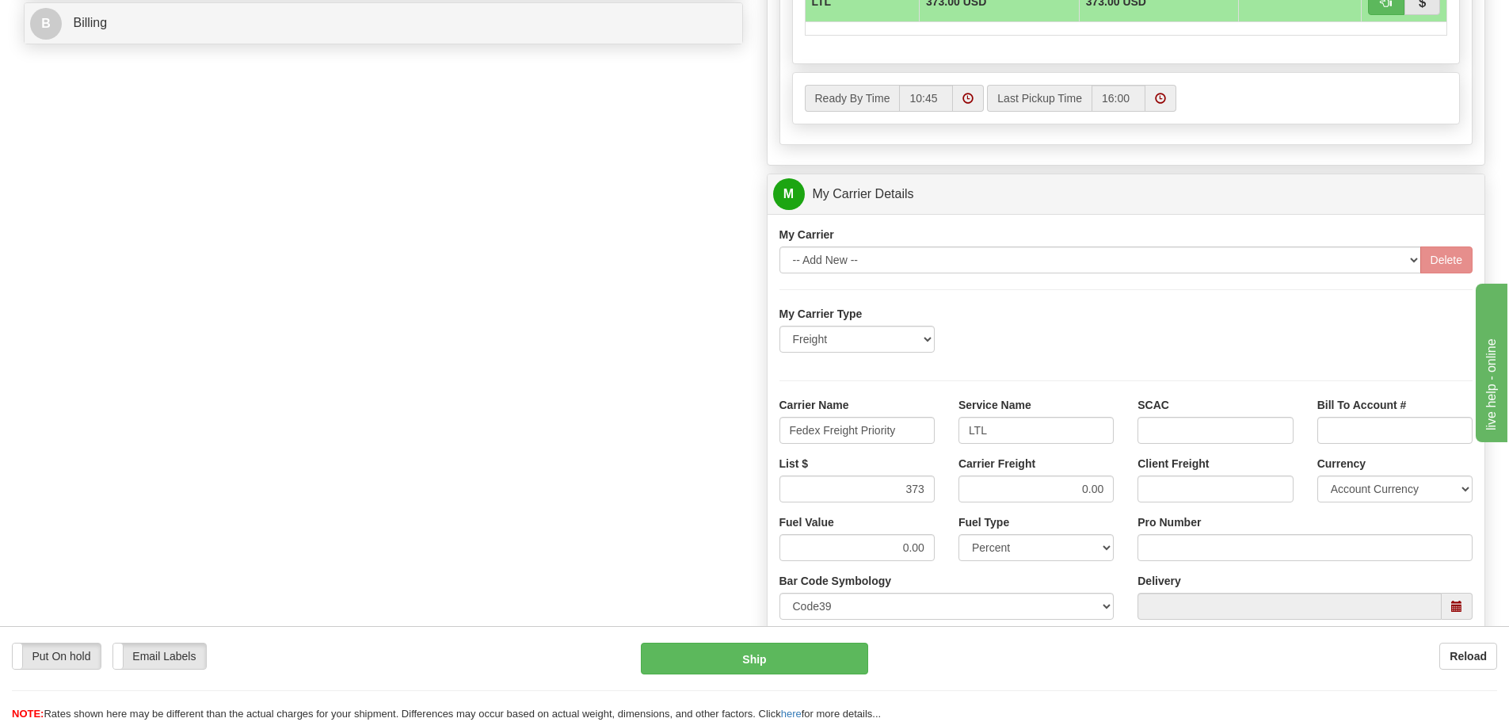
scroll to position [871, 0]
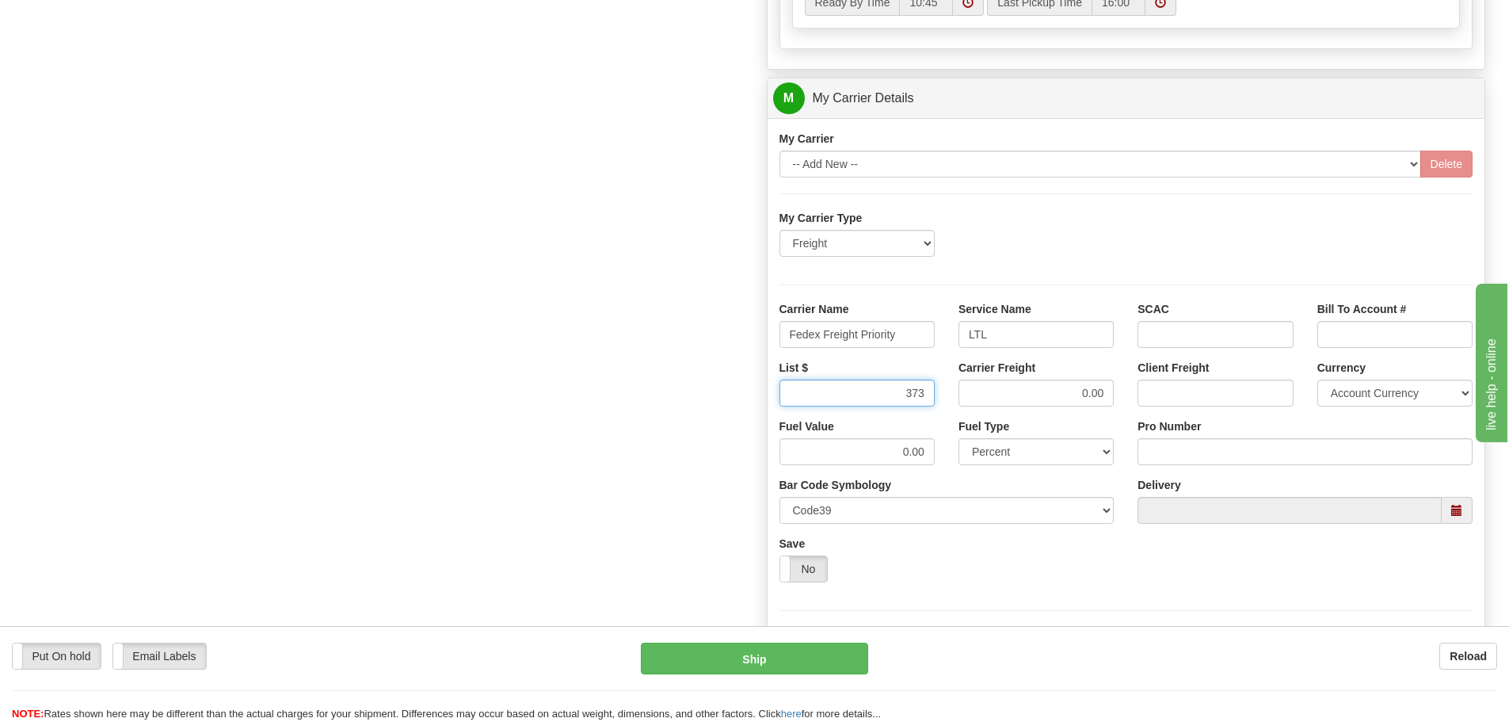
drag, startPoint x: 911, startPoint y: 398, endPoint x: 1012, endPoint y: 398, distance: 101.4
click at [1012, 398] on div "List $ 373 Carrier Freight 0.00 Client Freight Currency Account Currency ARN AW…" at bounding box center [1127, 389] width 718 height 59
click at [895, 395] on input "373" at bounding box center [857, 392] width 155 height 27
drag, startPoint x: 888, startPoint y: 391, endPoint x: 980, endPoint y: 391, distance: 91.9
click at [980, 391] on div "List $ 373 Carrier Freight 0.00 Client Freight Currency Account Currency ARN AW…" at bounding box center [1127, 389] width 718 height 59
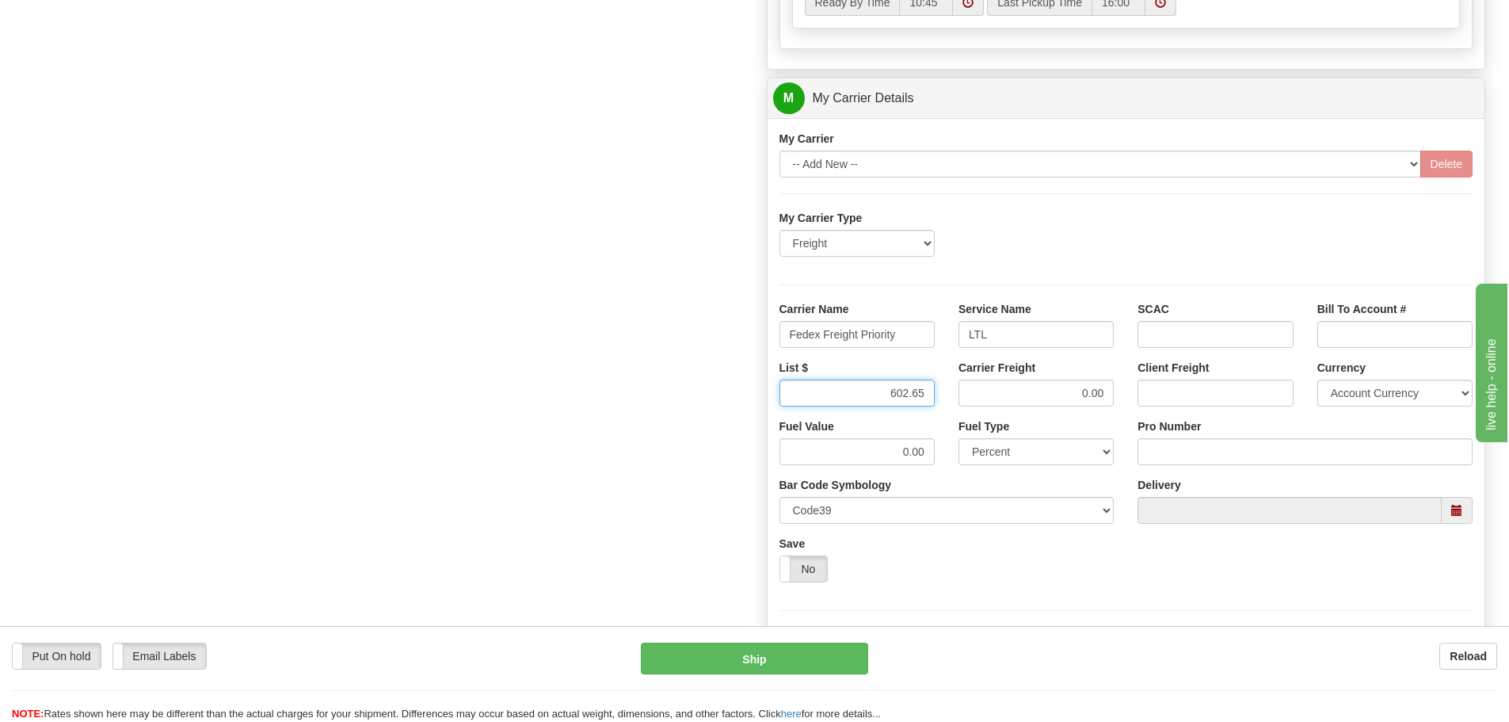
type input "602.65"
drag, startPoint x: 980, startPoint y: 391, endPoint x: 1261, endPoint y: 391, distance: 281.2
click at [1261, 391] on div "List $ 602.65 Carrier Freight 0.00 Client Freight Currency Account Currency ARN…" at bounding box center [1127, 389] width 718 height 59
type input "602.65"
click at [1161, 460] on input "Pro Number" at bounding box center [1305, 451] width 335 height 27
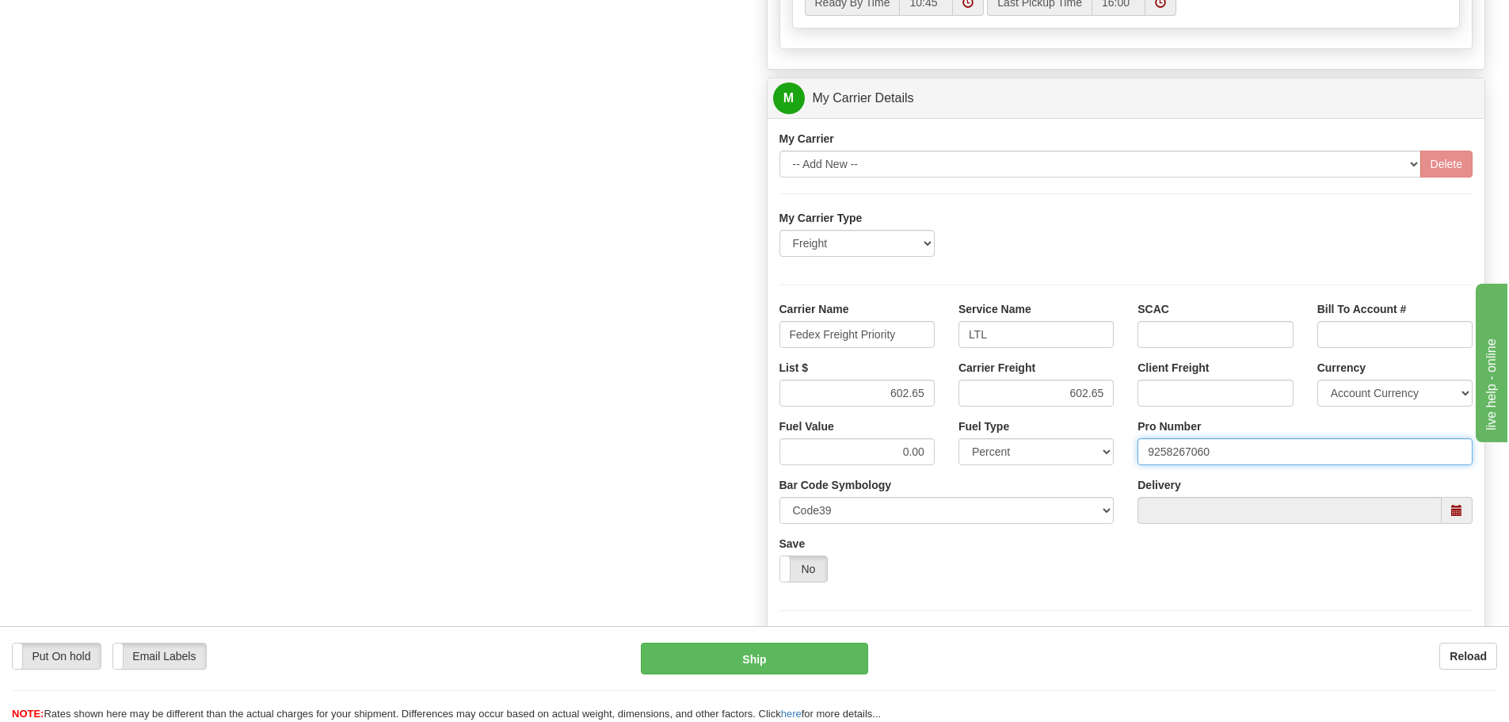
type input "9258267060"
click at [1207, 574] on div "Fuel Value 0.00 Fuel Type Fixed Value Percent Tracking Number Pro Number 925826…" at bounding box center [1127, 506] width 718 height 176
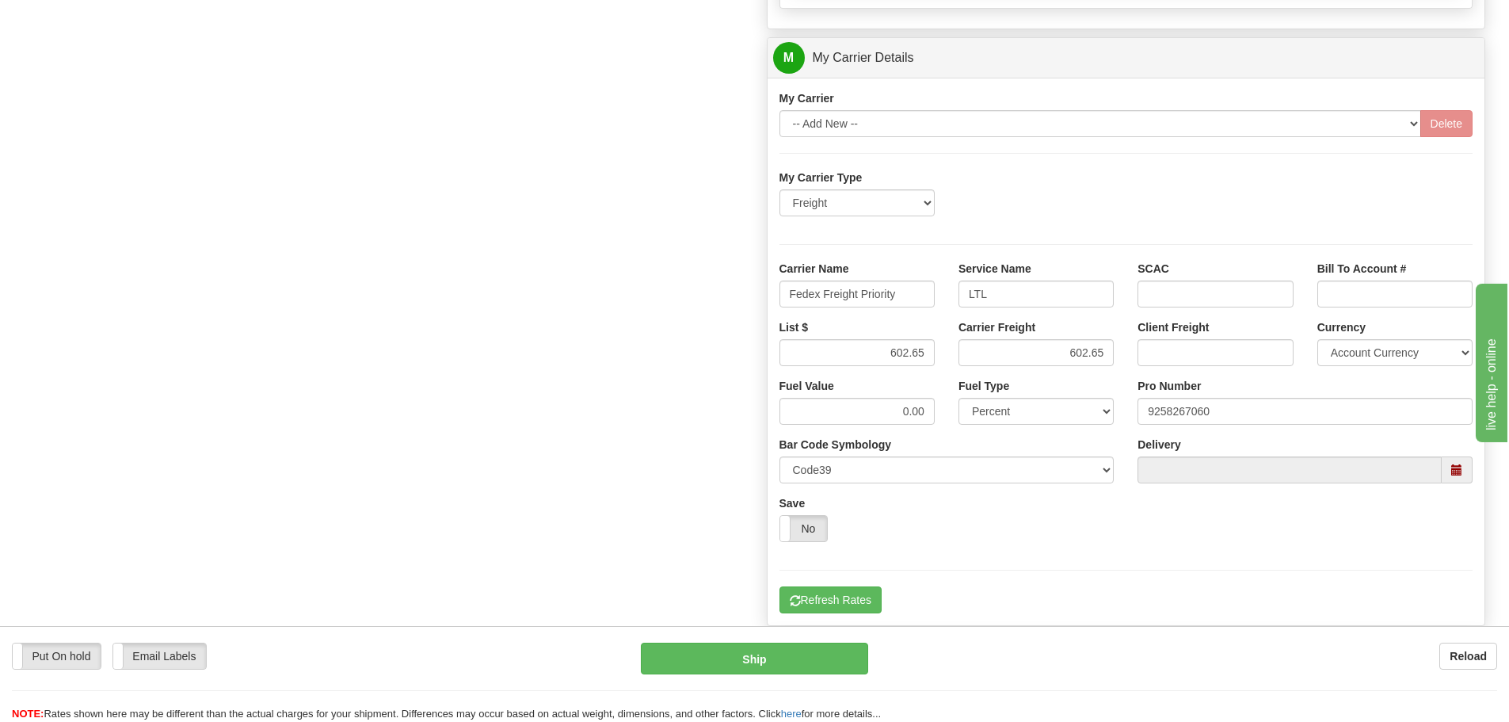
scroll to position [951, 0]
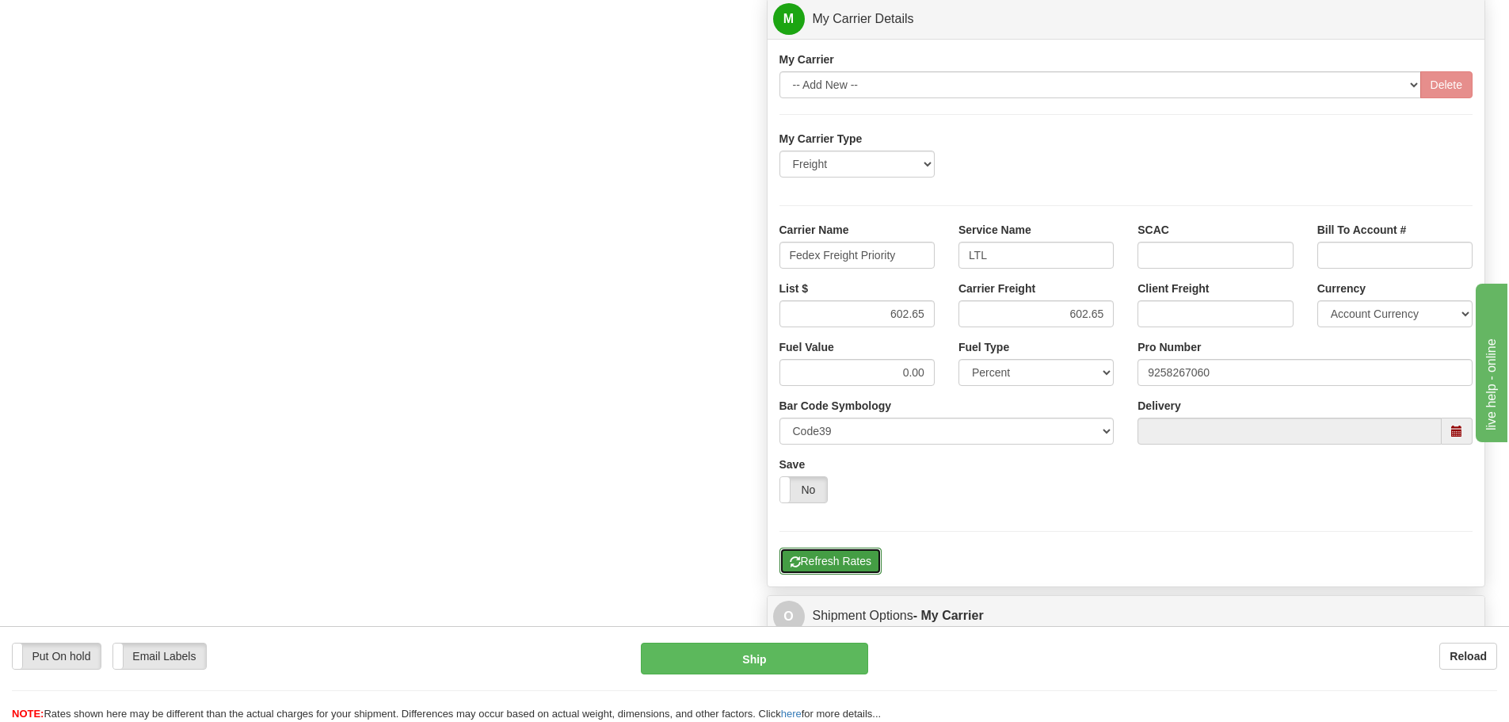
click at [856, 552] on button "Refresh Rates" at bounding box center [831, 560] width 102 height 27
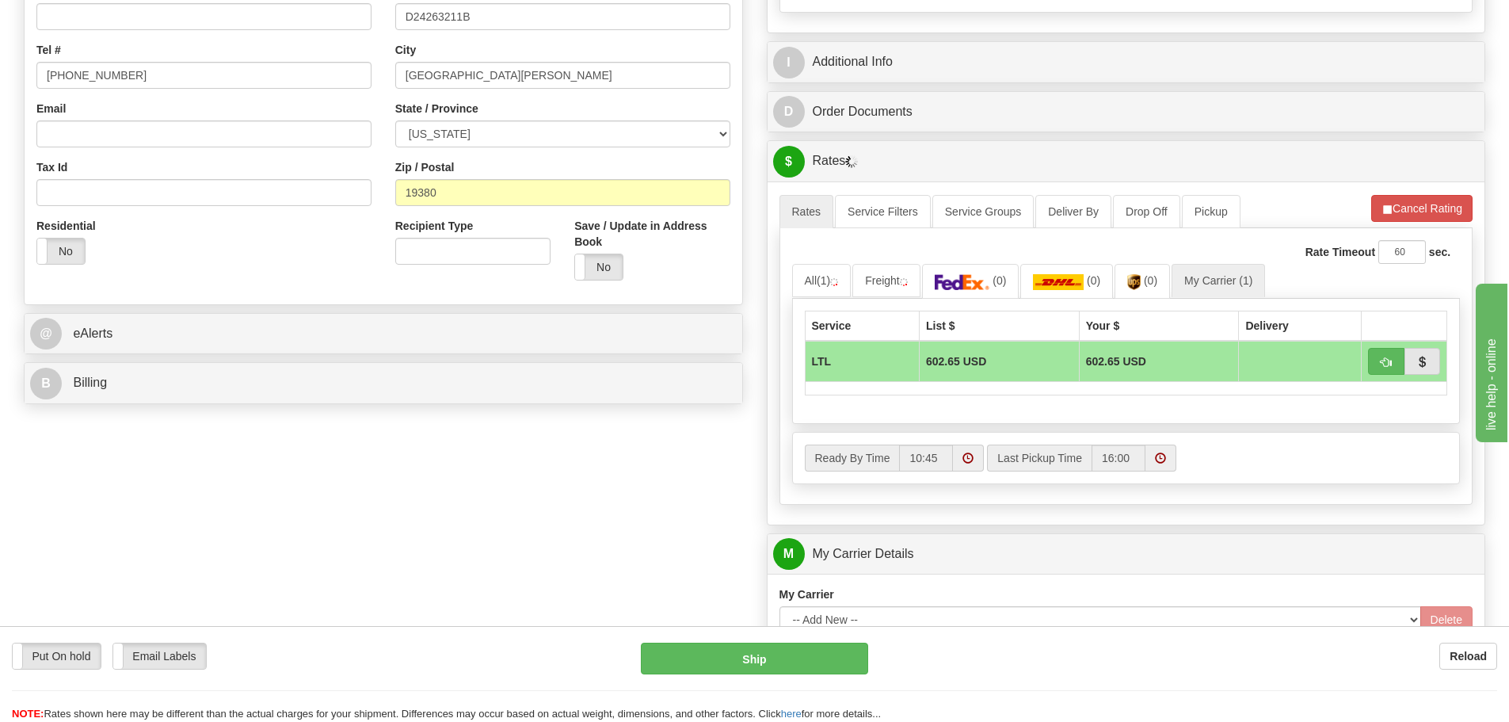
scroll to position [396, 0]
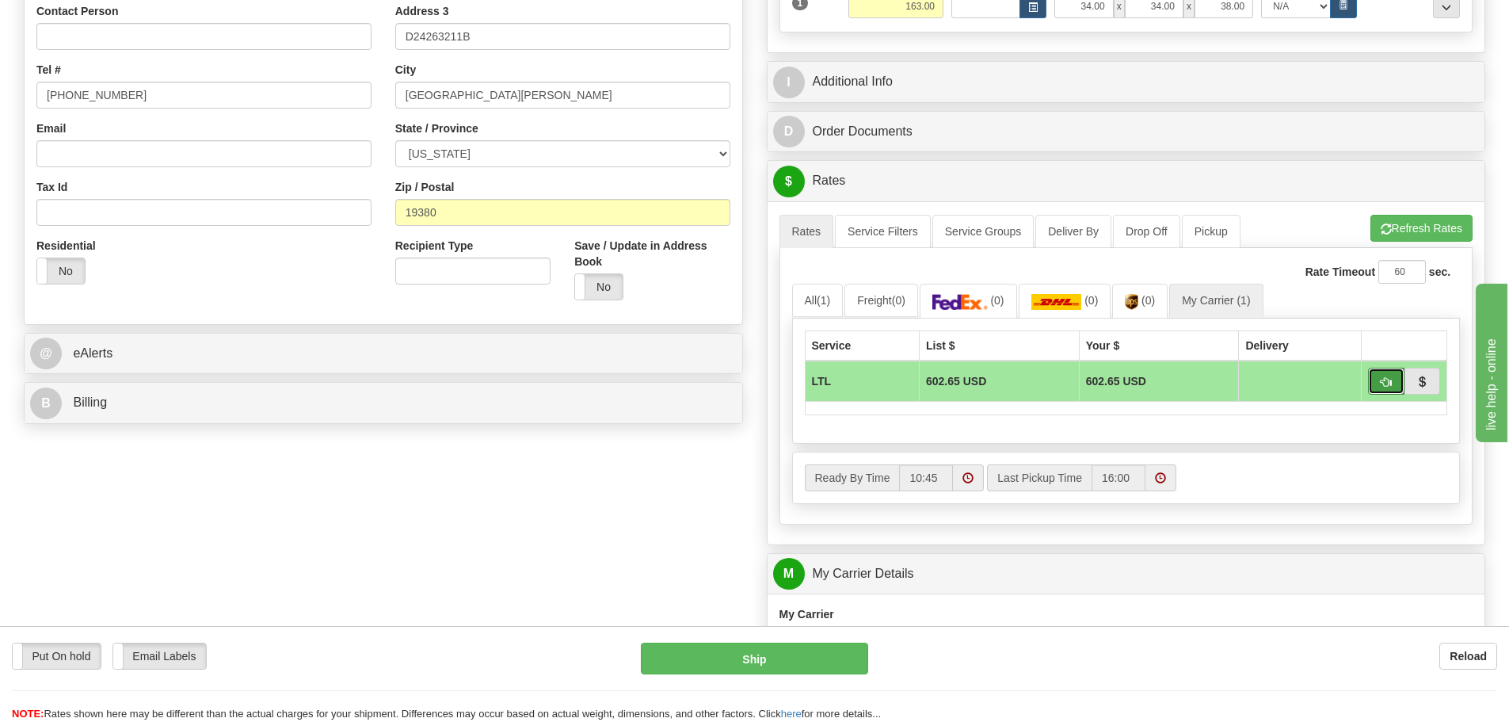
click at [1372, 379] on button "button" at bounding box center [1386, 381] width 36 height 27
type input "00"
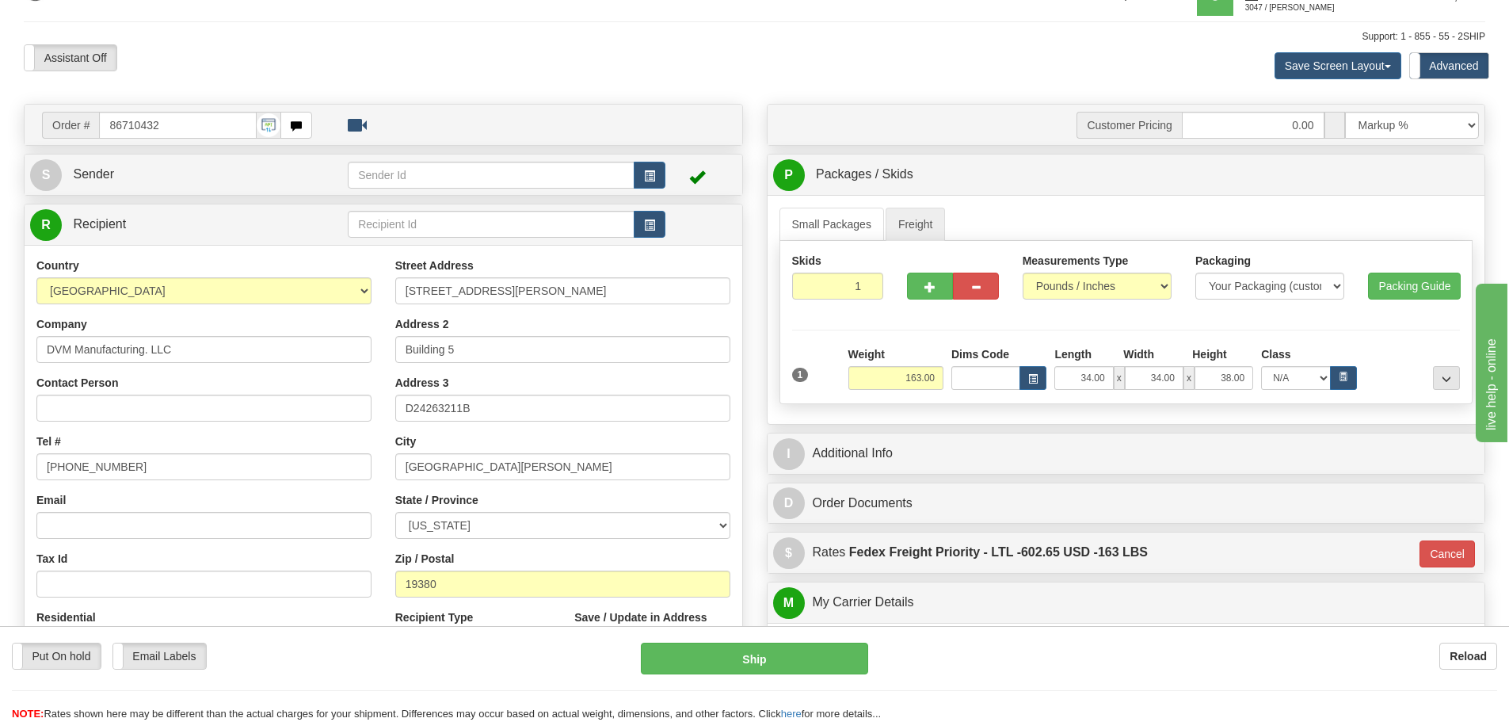
scroll to position [0, 0]
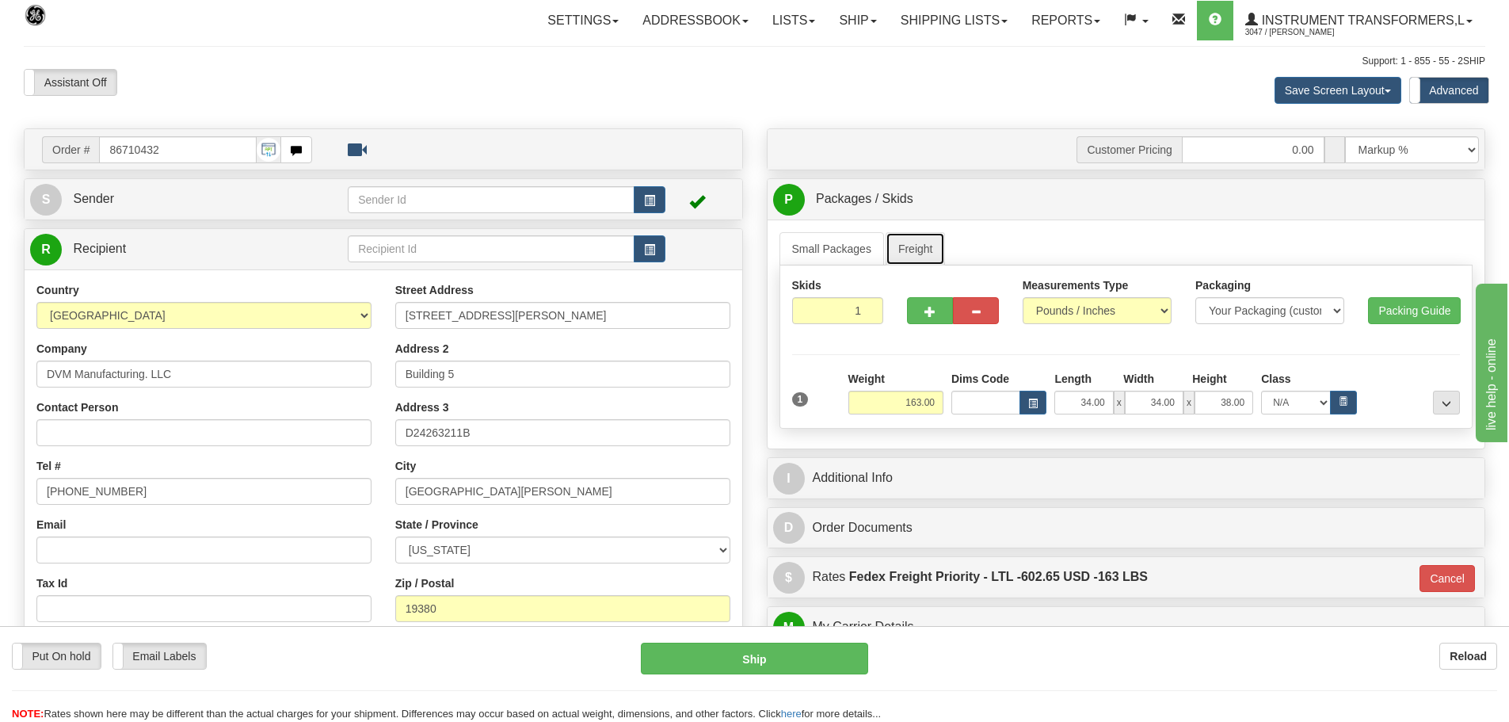
click at [915, 254] on link "Freight" at bounding box center [916, 248] width 60 height 33
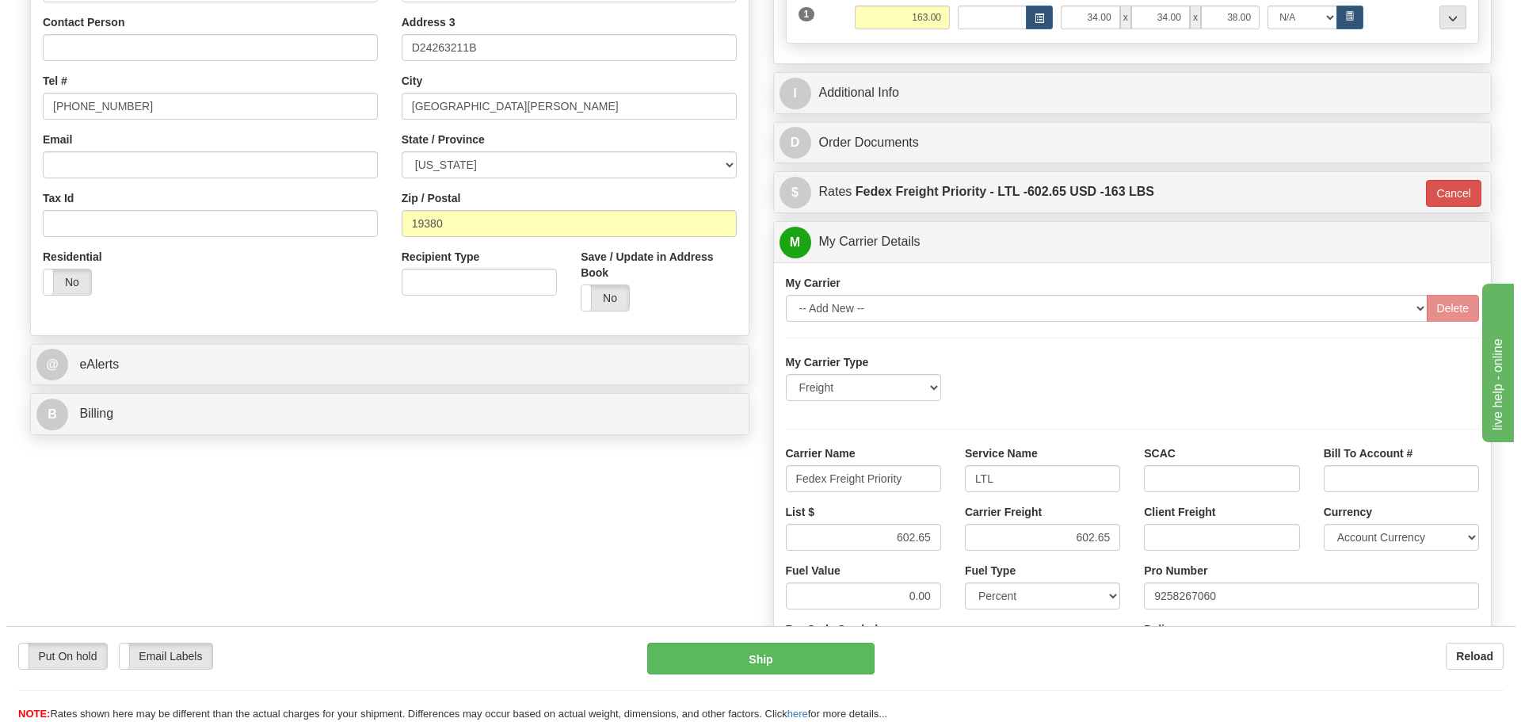
scroll to position [555, 0]
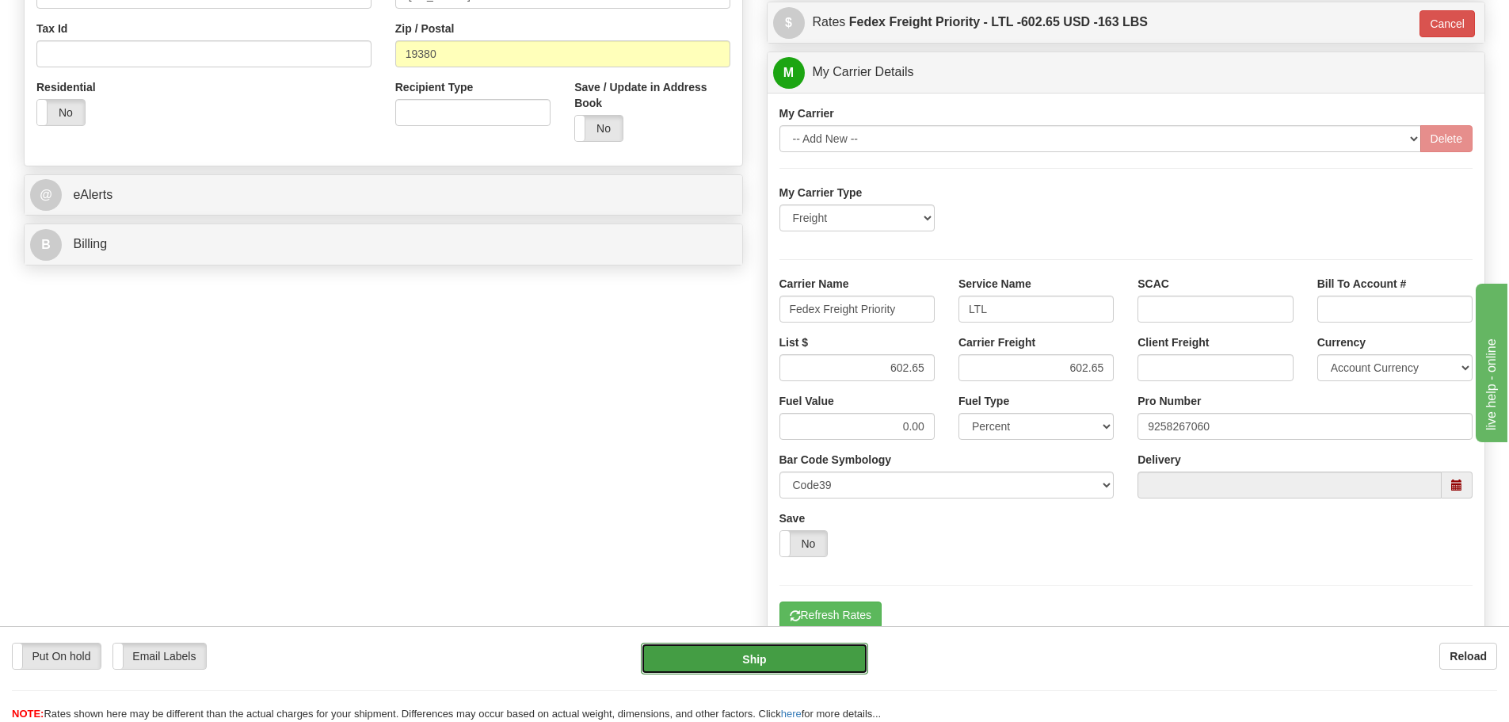
click at [810, 650] on button "Ship" at bounding box center [754, 658] width 227 height 32
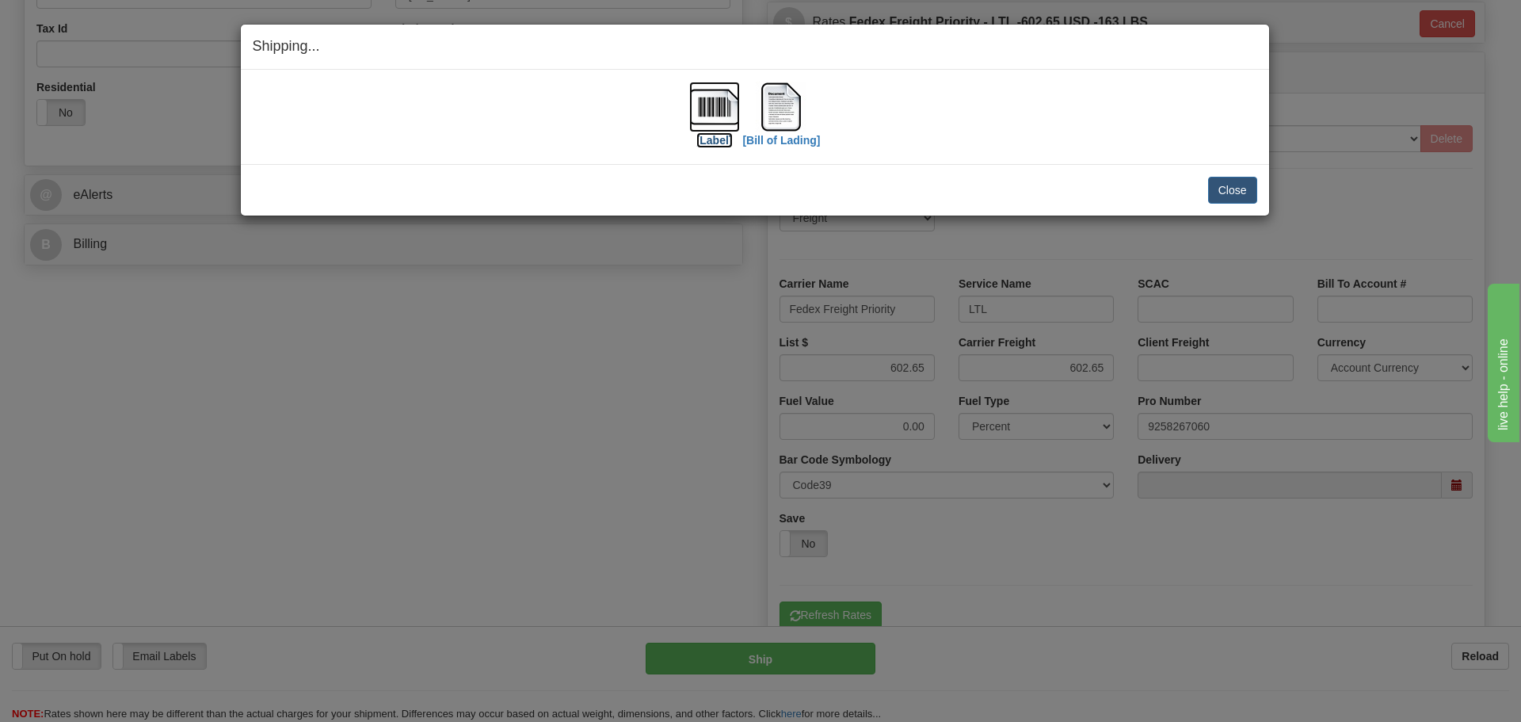
click at [707, 110] on img at bounding box center [714, 107] width 51 height 51
click at [764, 116] on img at bounding box center [781, 107] width 51 height 51
